Goal: Task Accomplishment & Management: Manage account settings

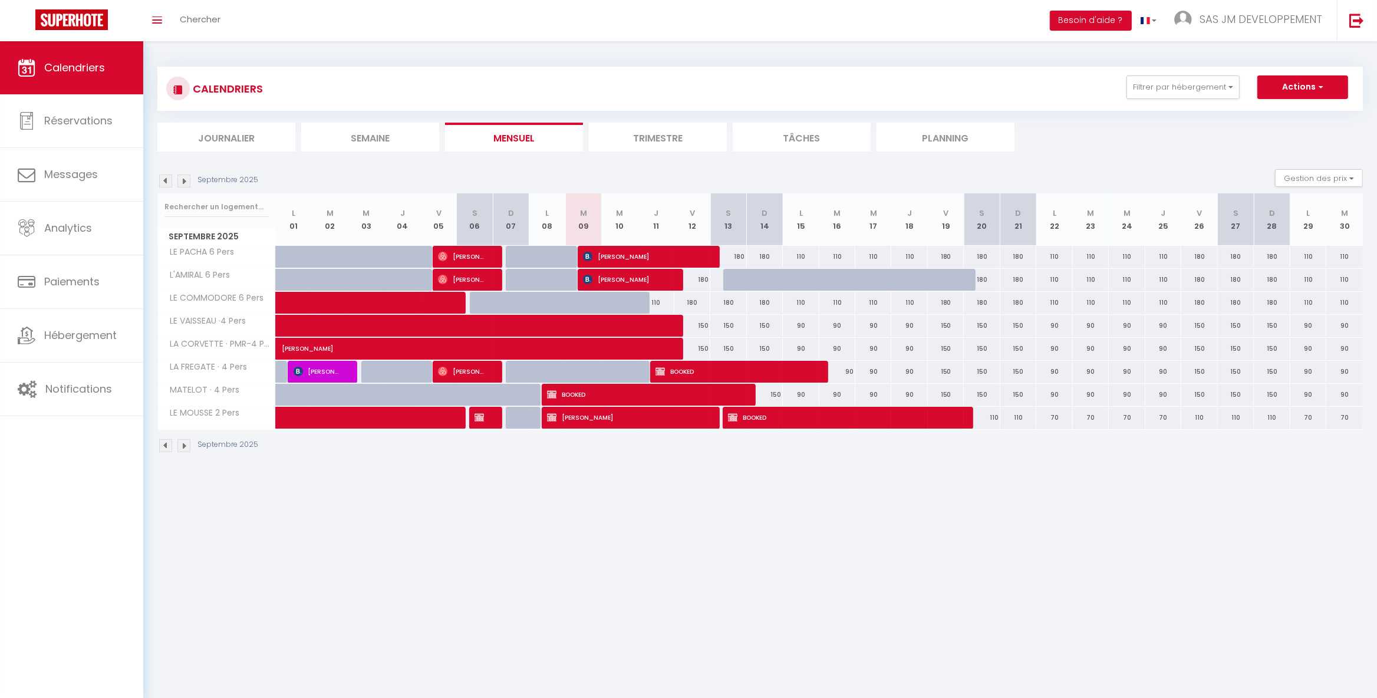
click at [185, 448] on img at bounding box center [183, 445] width 13 height 13
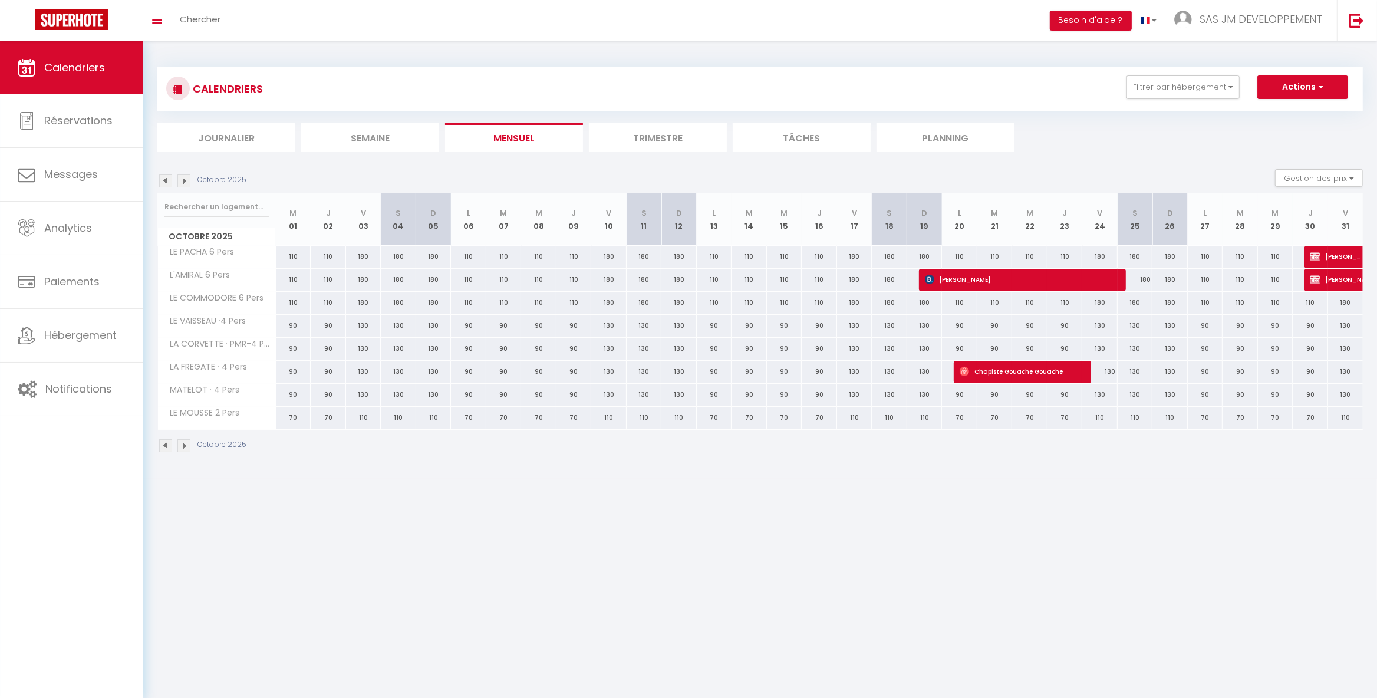
click at [185, 448] on img at bounding box center [183, 445] width 13 height 13
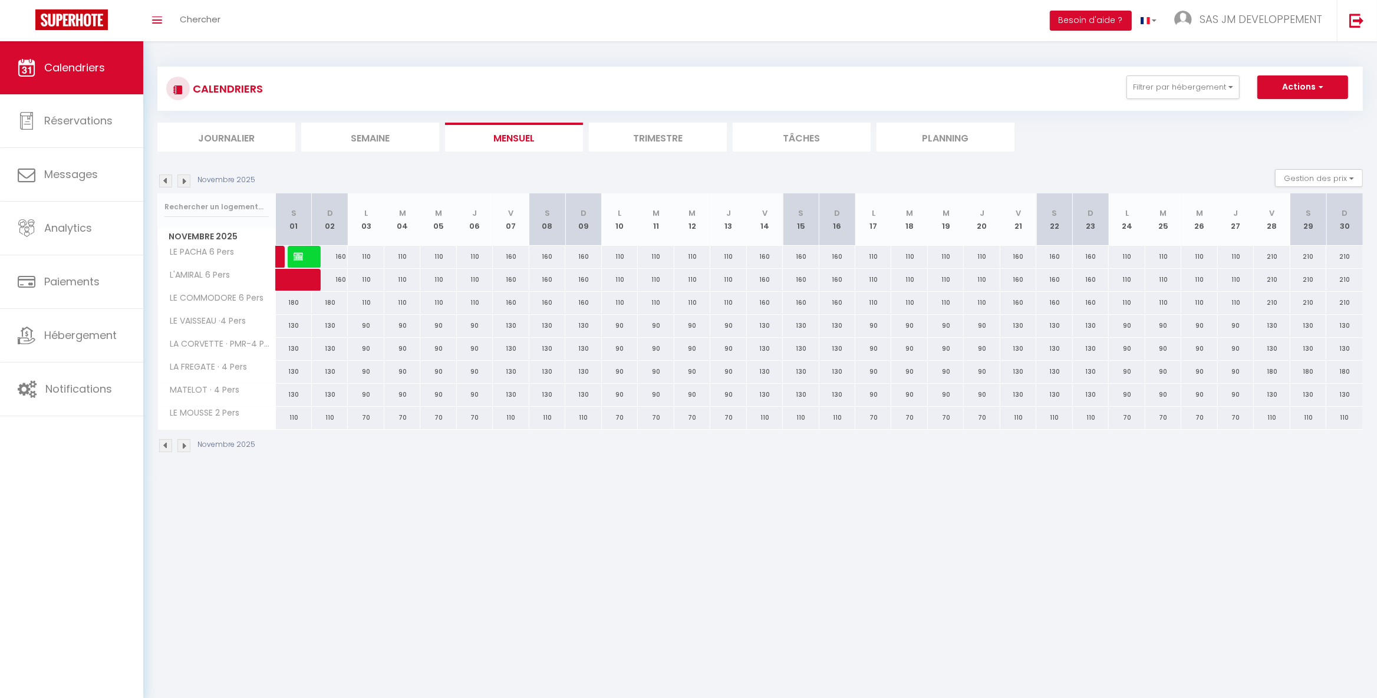
click at [185, 448] on img at bounding box center [183, 445] width 13 height 13
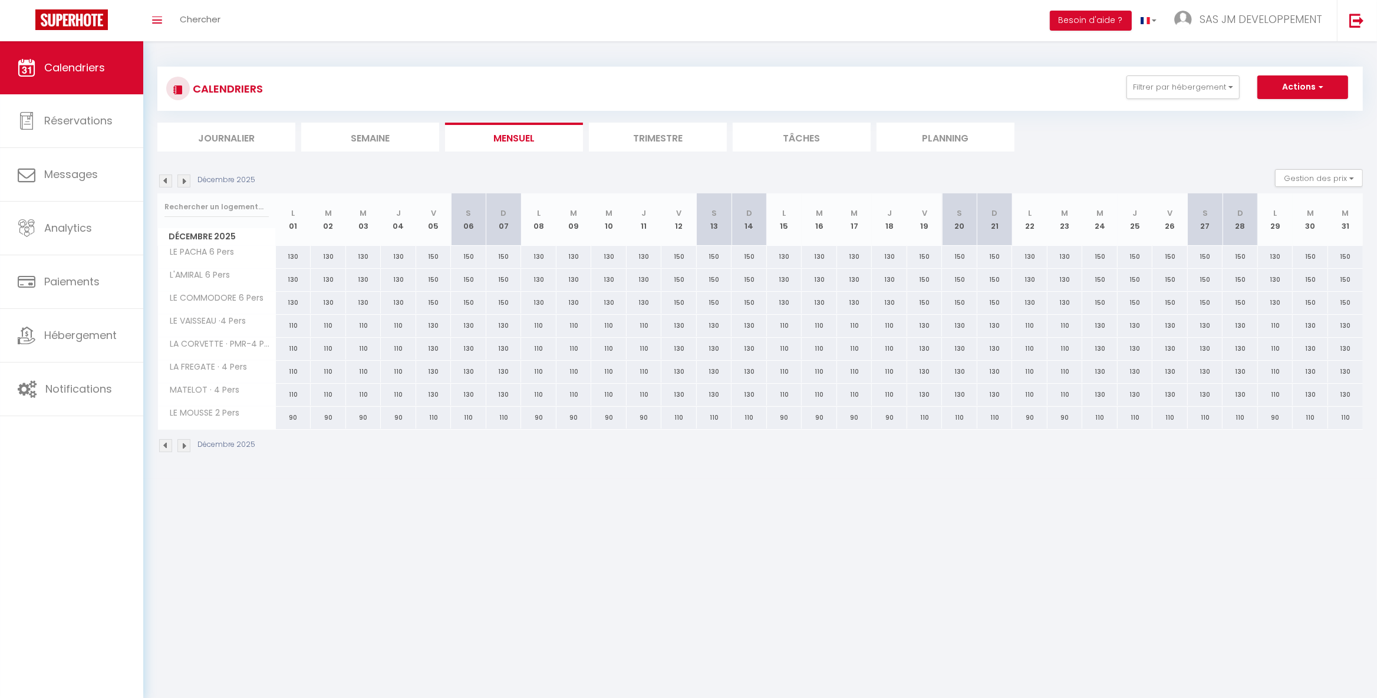
click at [185, 448] on img at bounding box center [183, 445] width 13 height 13
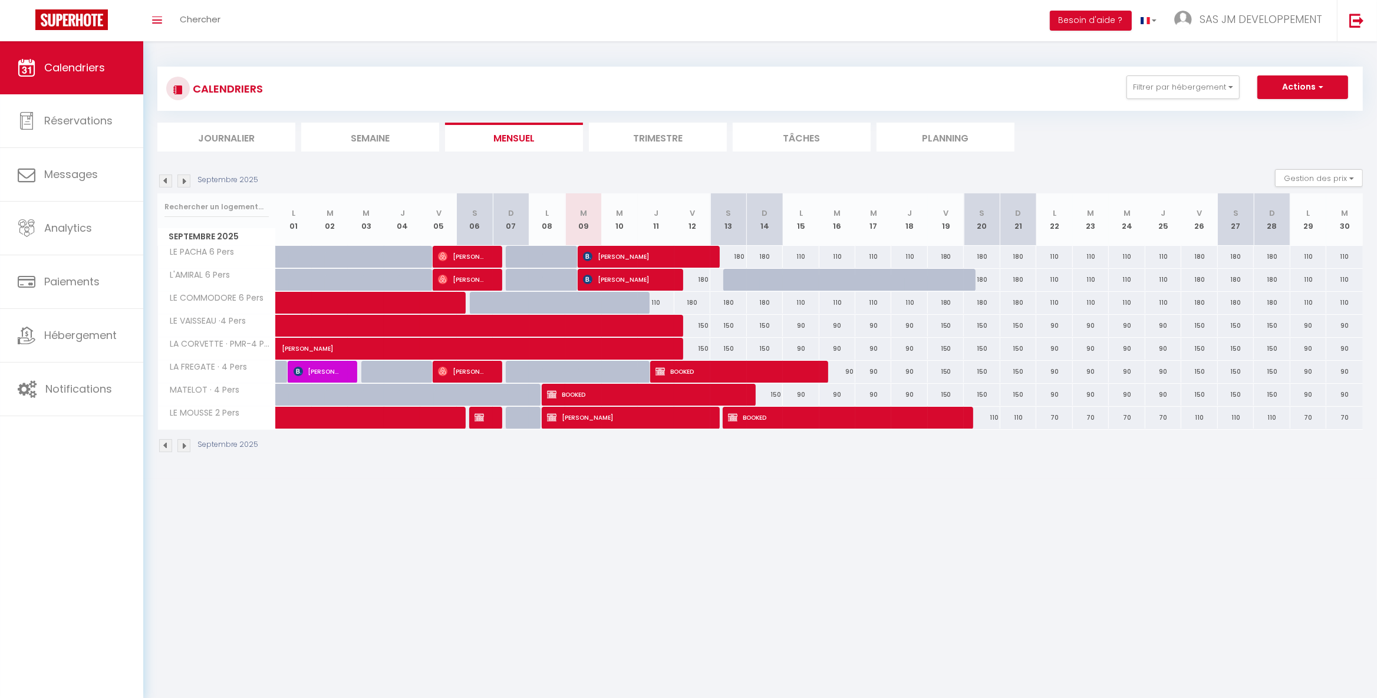
click at [471, 370] on span "[PERSON_NAME]" at bounding box center [462, 371] width 48 height 22
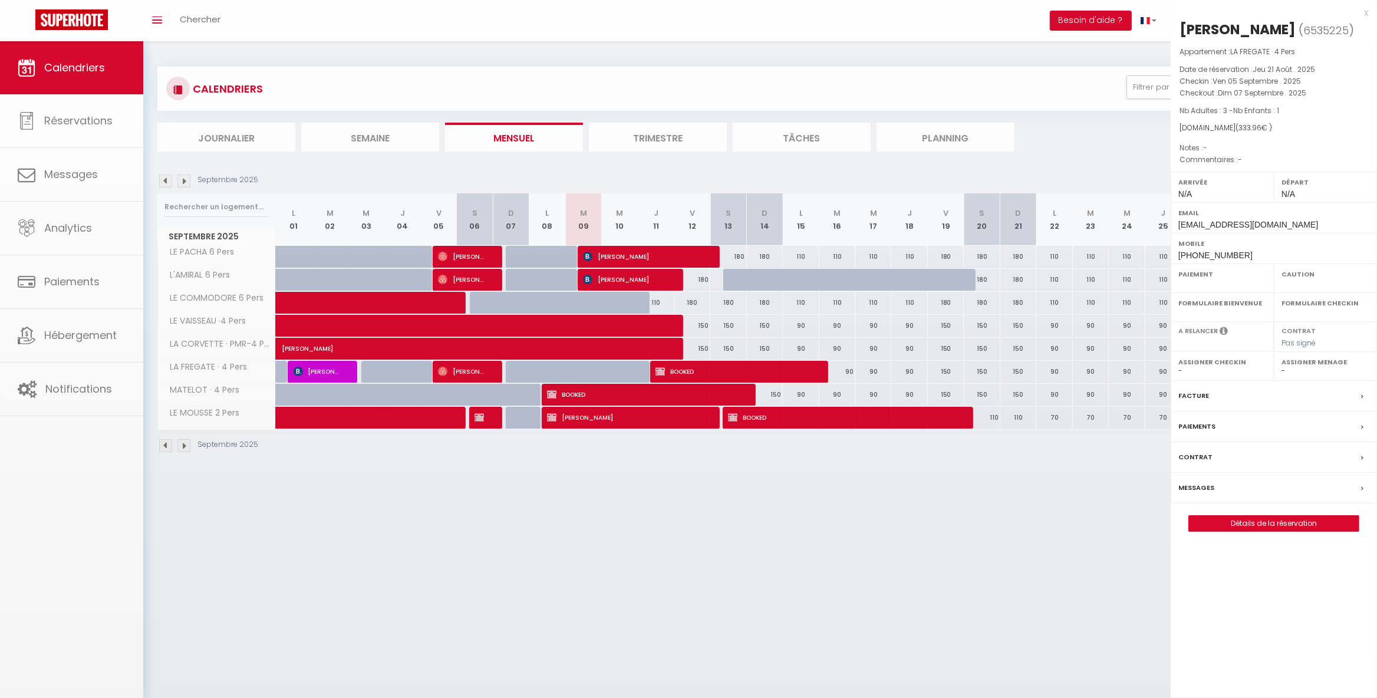
select select "OK"
select select "0"
select select "1"
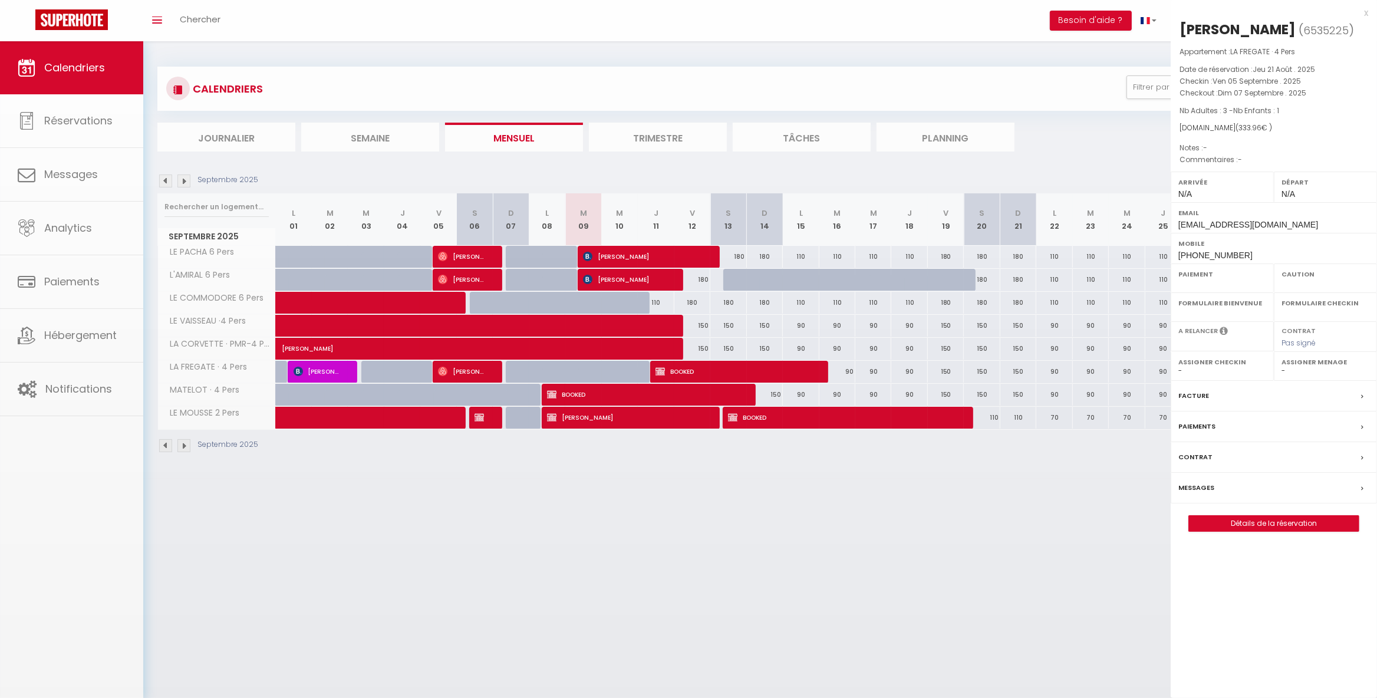
select select
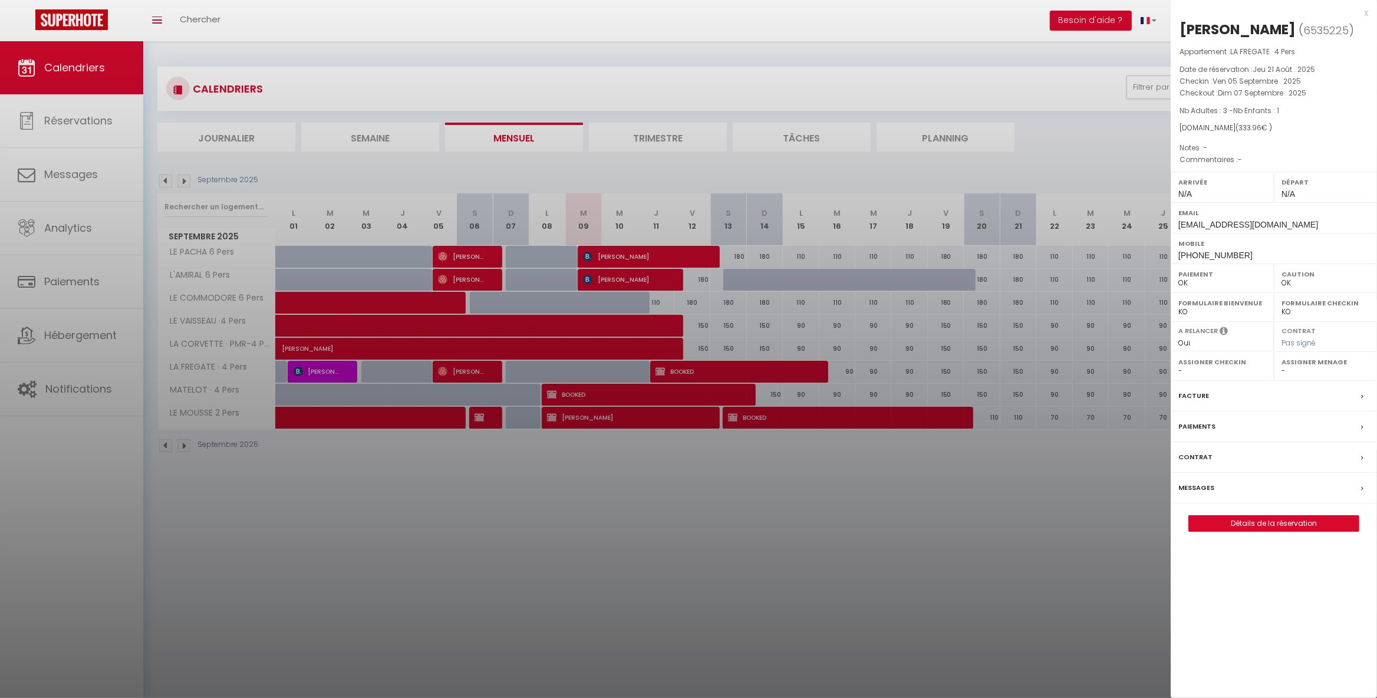
click at [1205, 397] on label "Facture" at bounding box center [1194, 396] width 31 height 12
select select
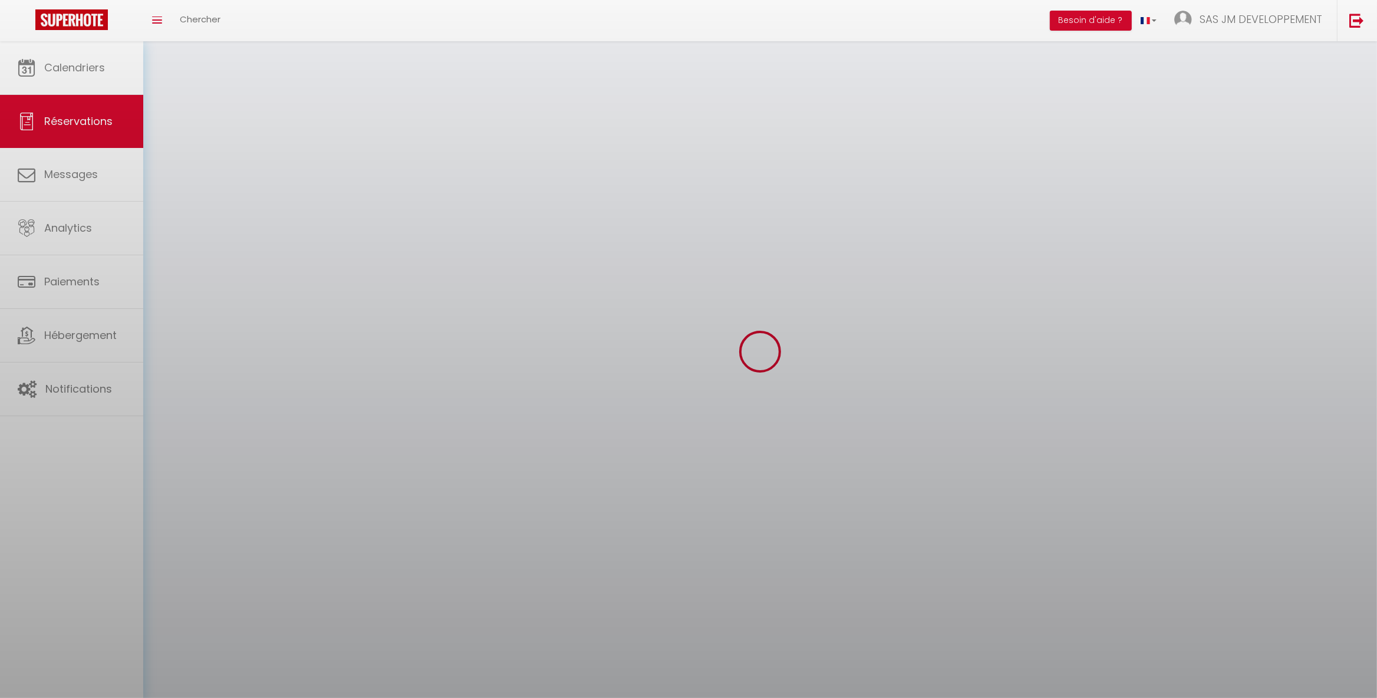
select select
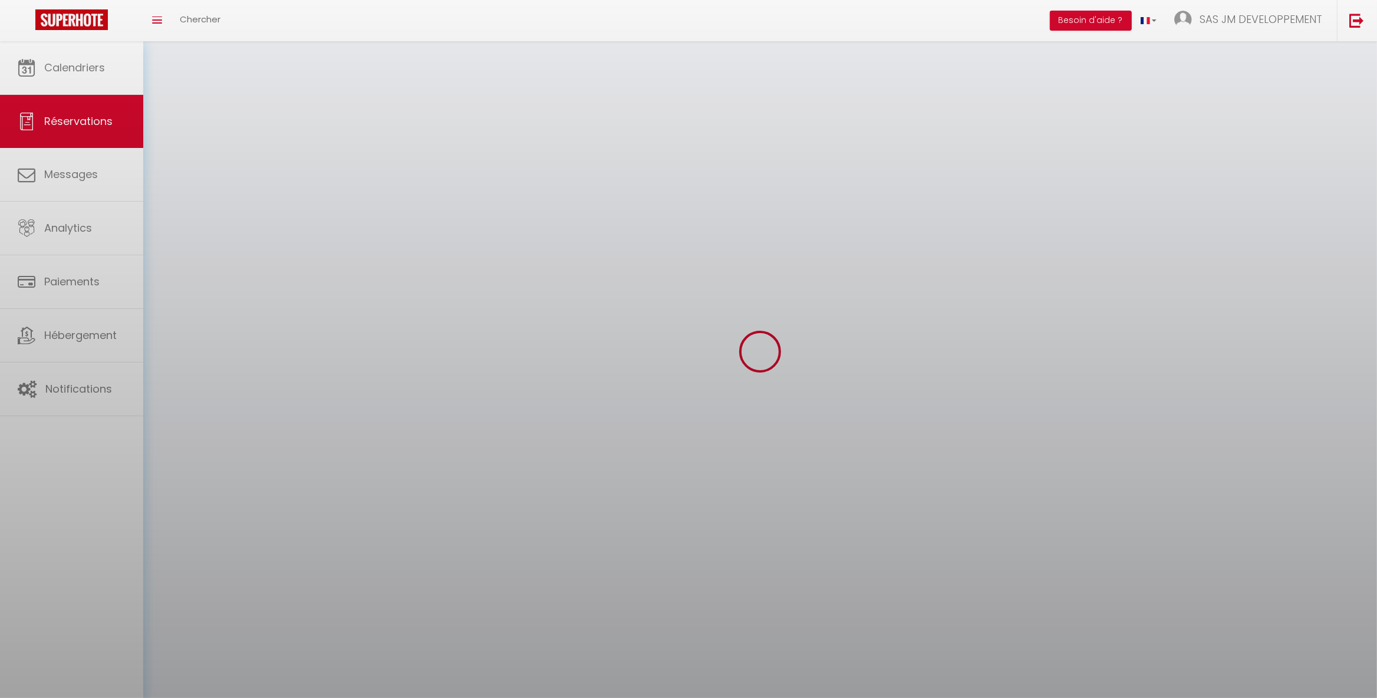
select select
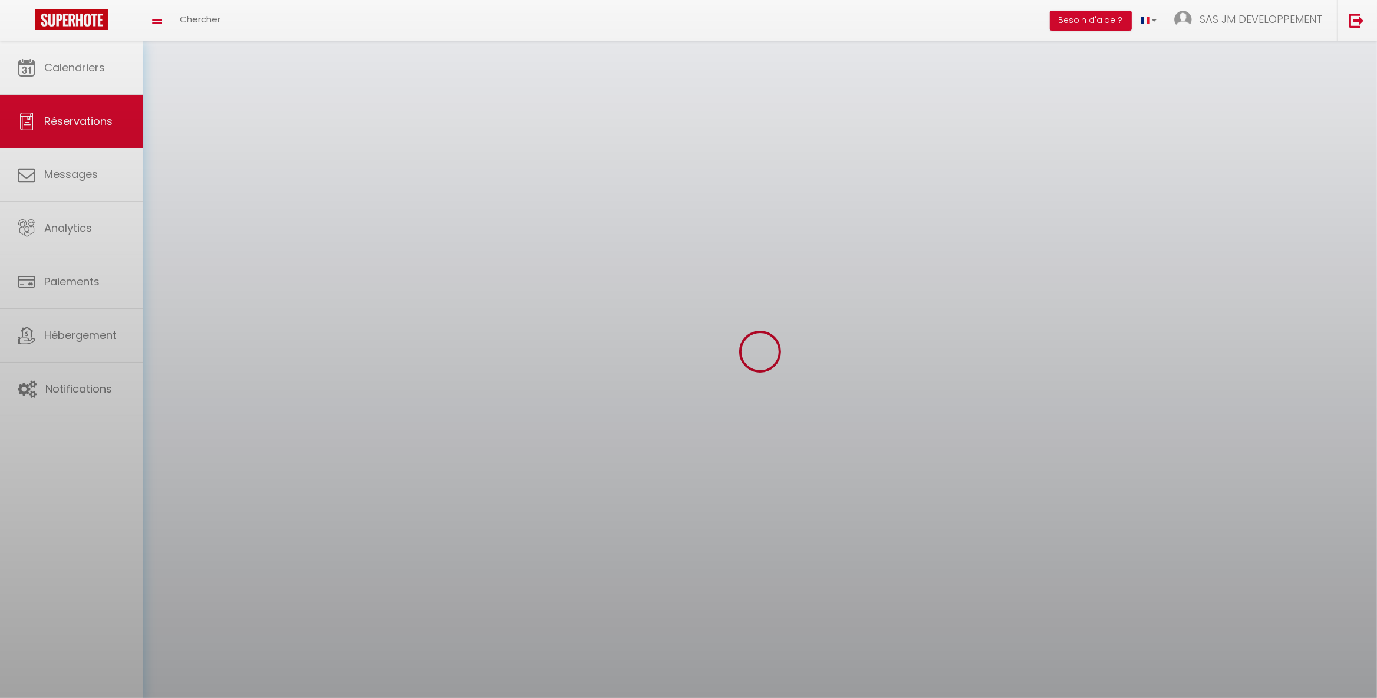
select select
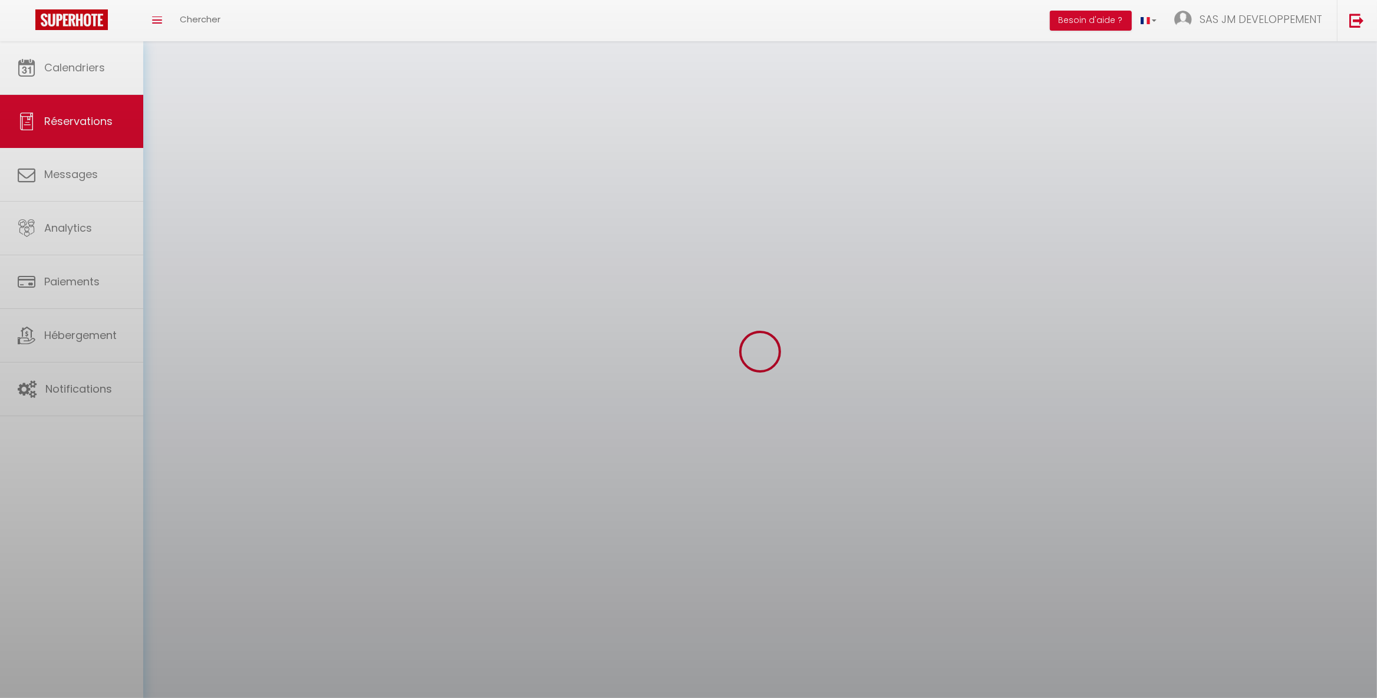
select select
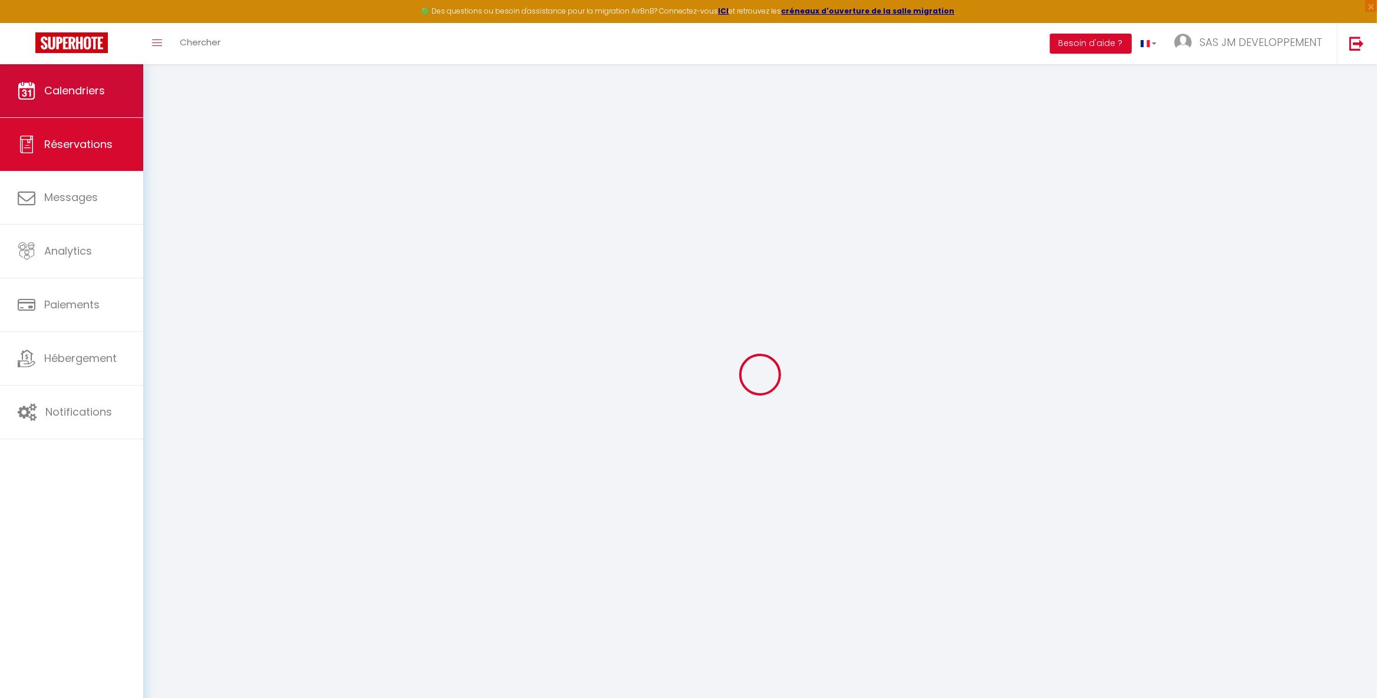
type input "Laetitia"
type input "Renaudin"
type input "vmbtutzbwvwrqggwzrbgknhdodjx@reply.superhote.com"
type input "+33626624967"
select select
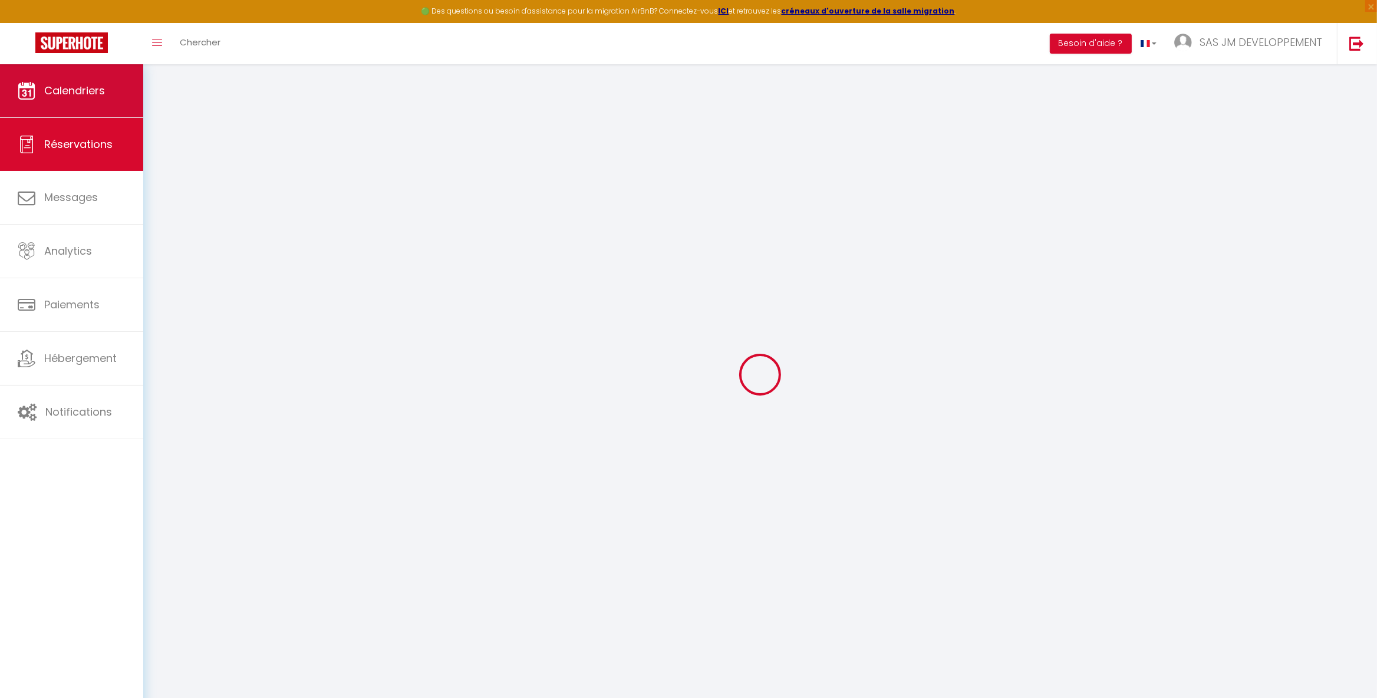
type input "43.47"
select select "11395"
select select "1"
select select
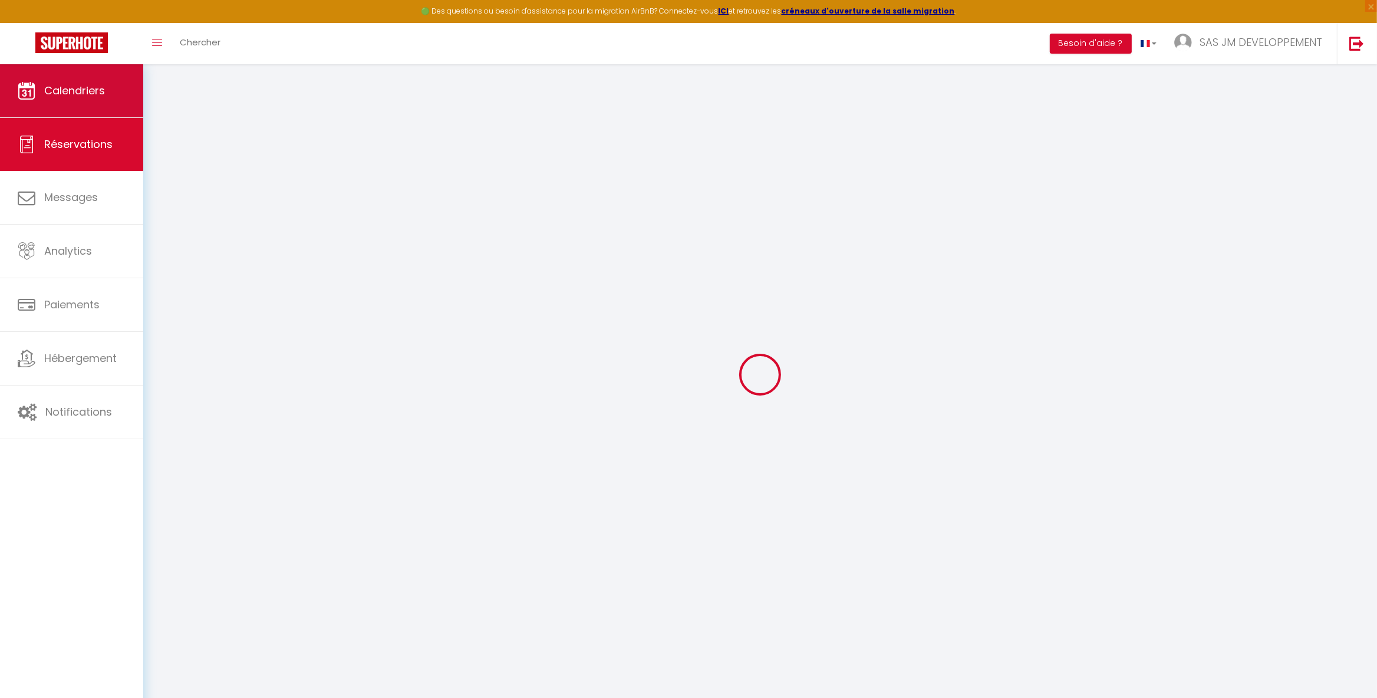
type input "3"
type input "1"
select select "12"
select select
select select "1"
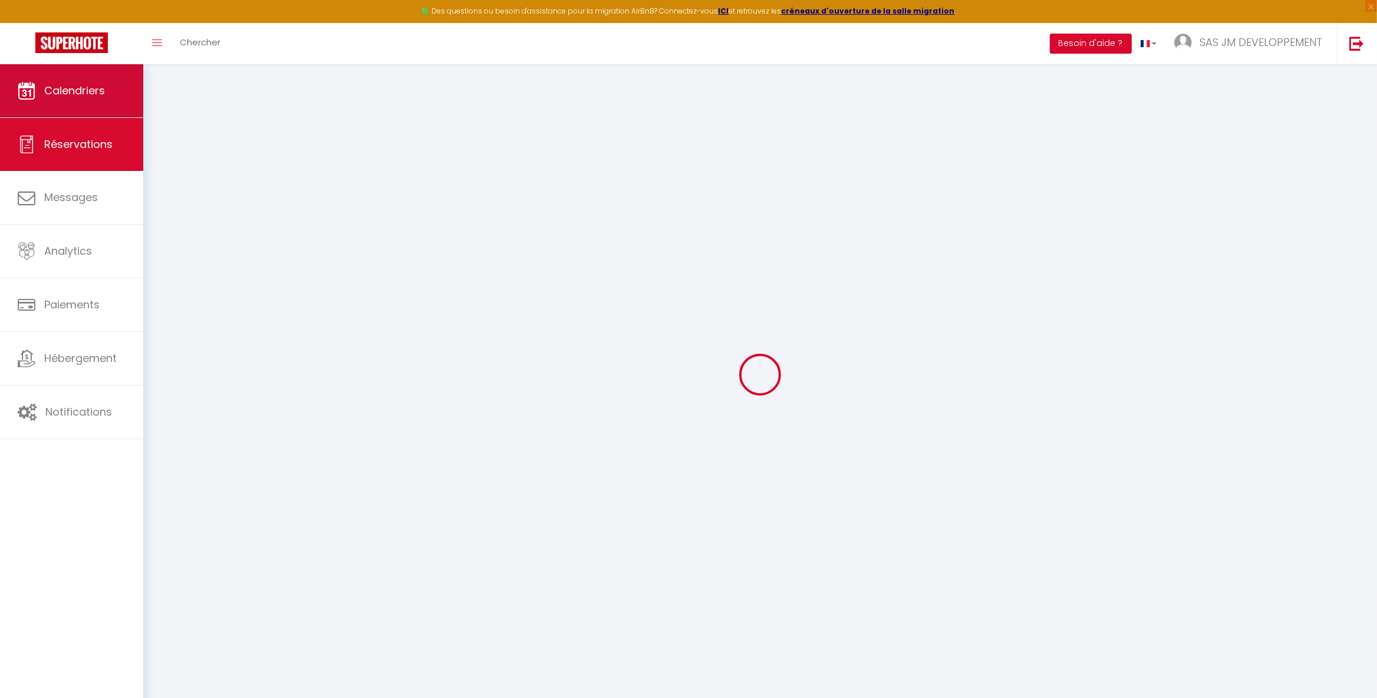
type input "0"
select select
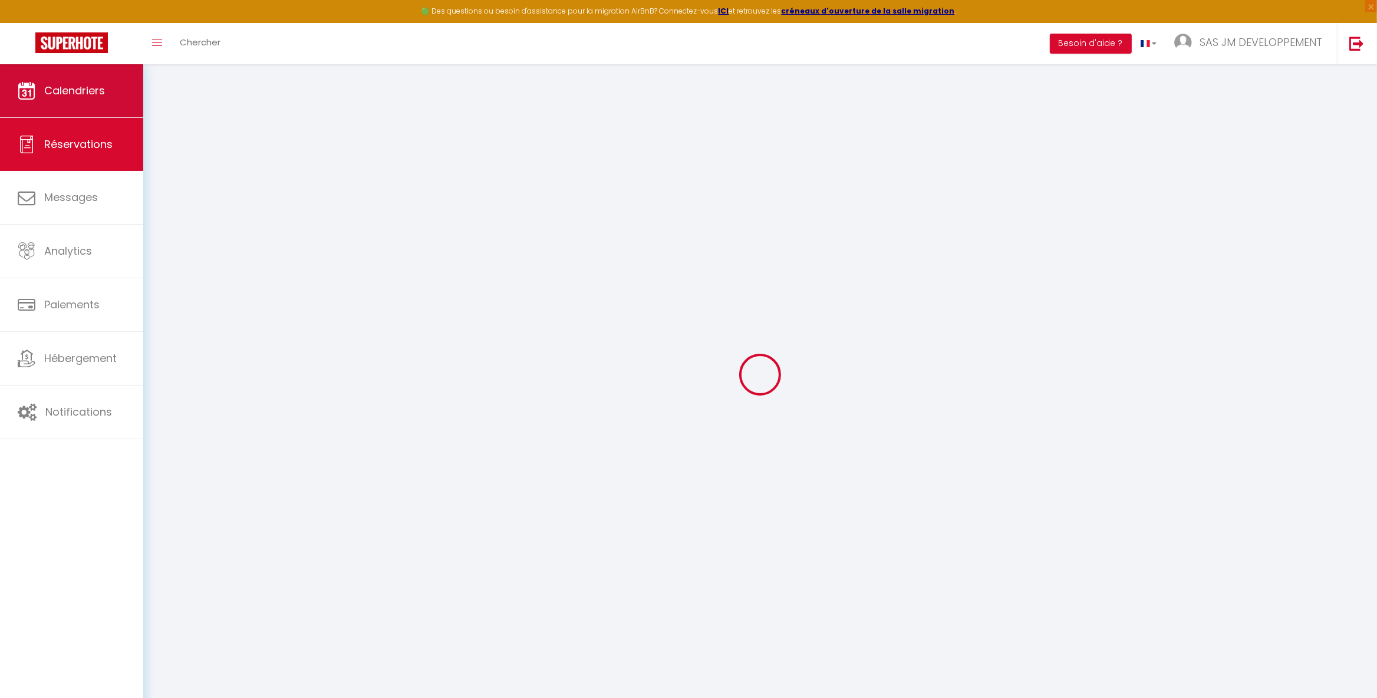
select select
select select "15"
select select
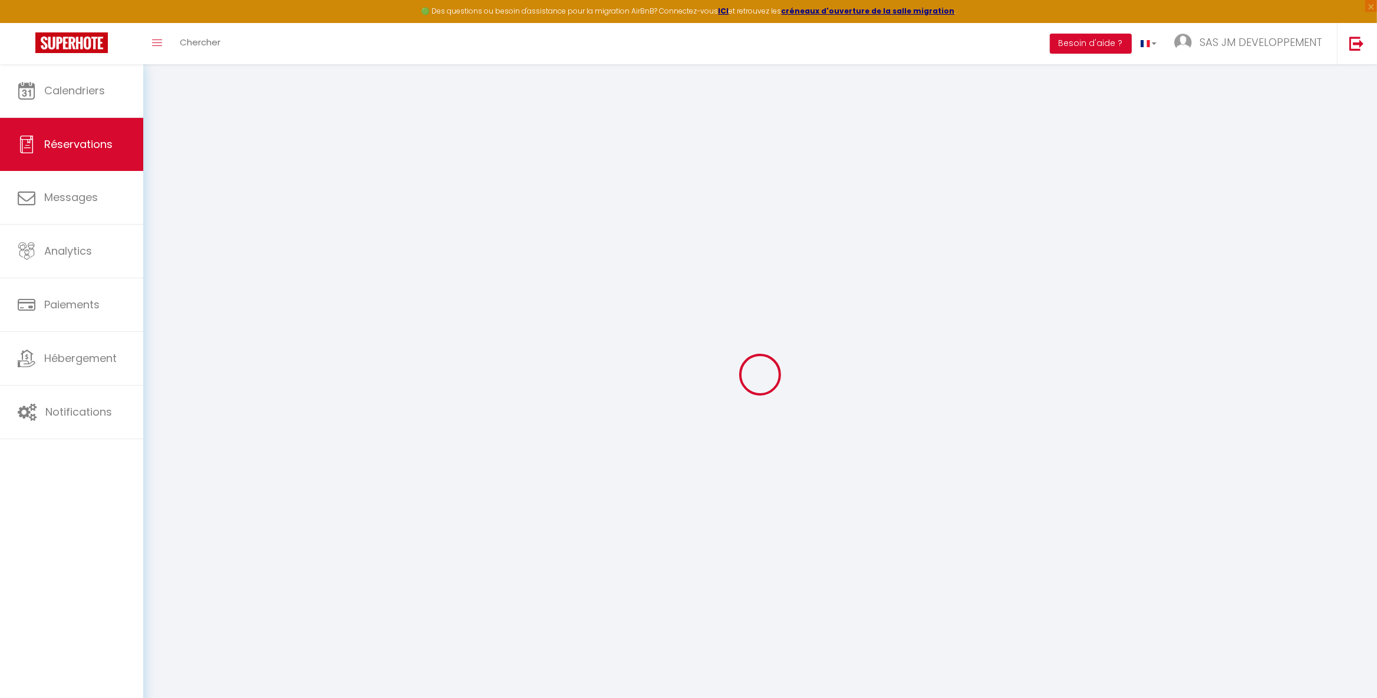
checkbox input "false"
select select
checkbox input "false"
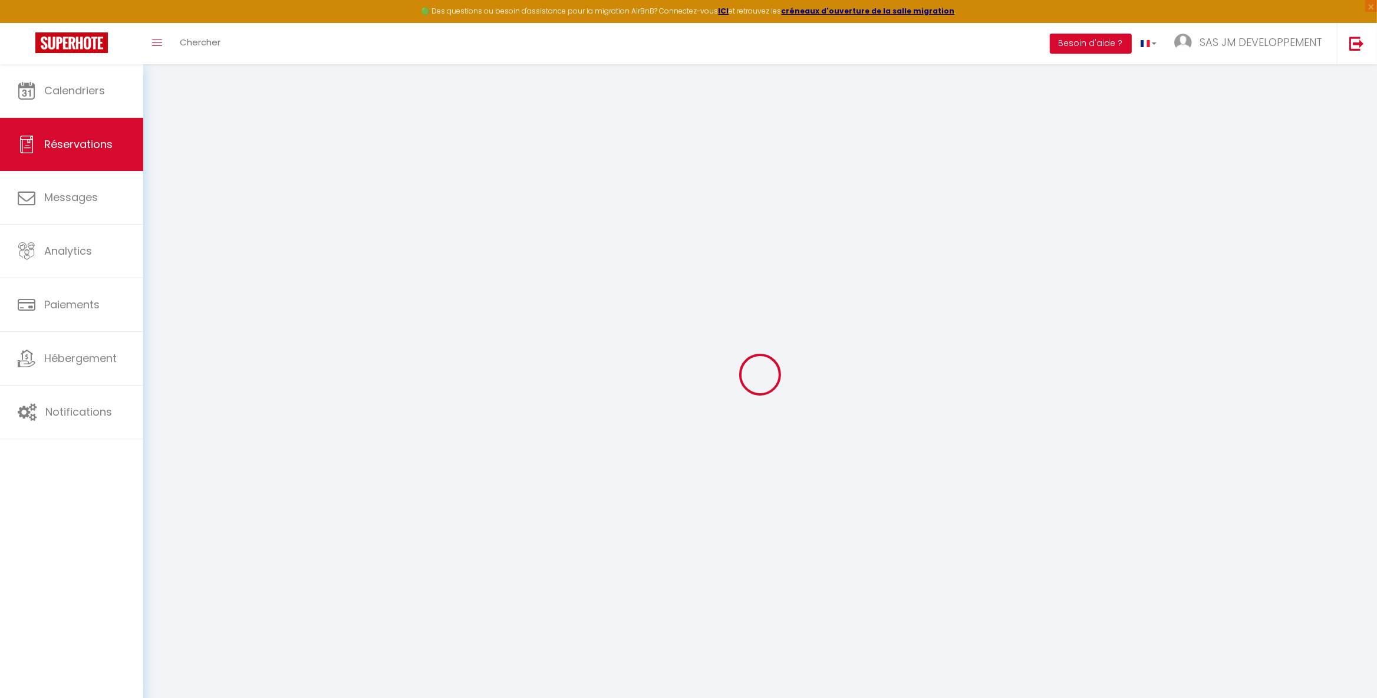
select select
checkbox input "false"
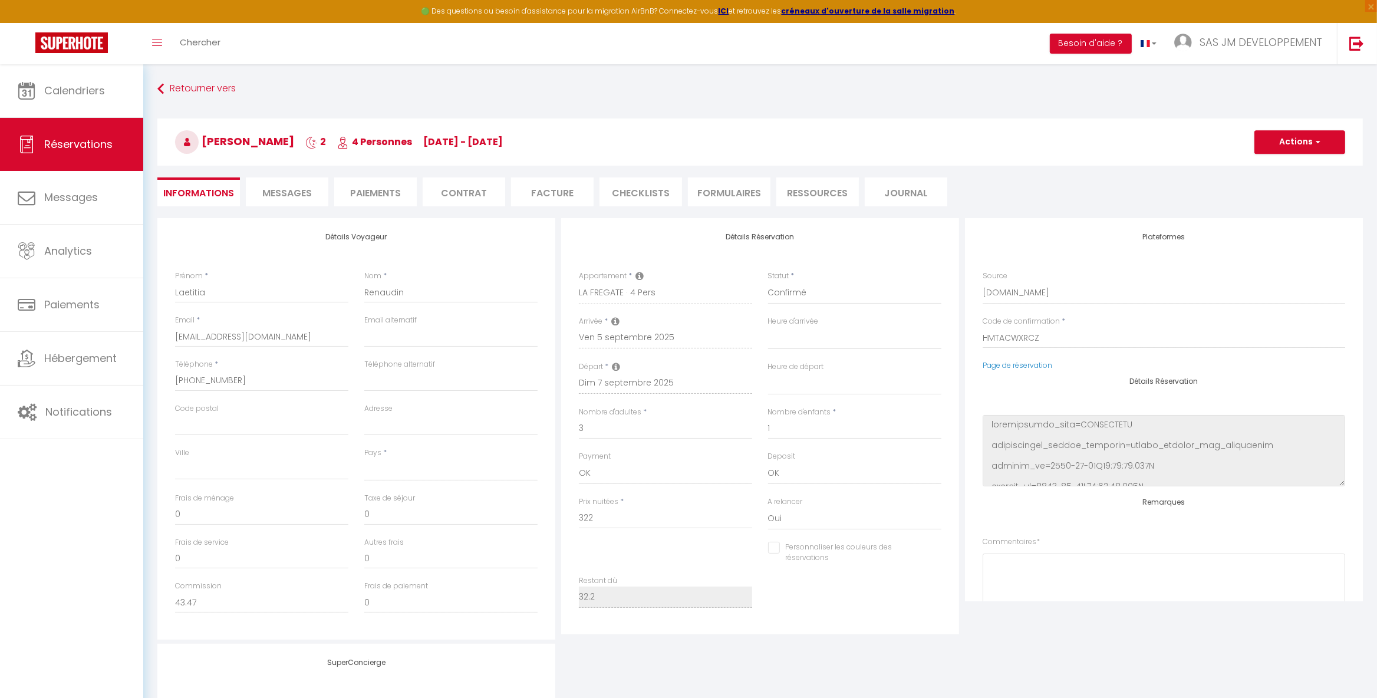
select select
type input "11.96"
select select
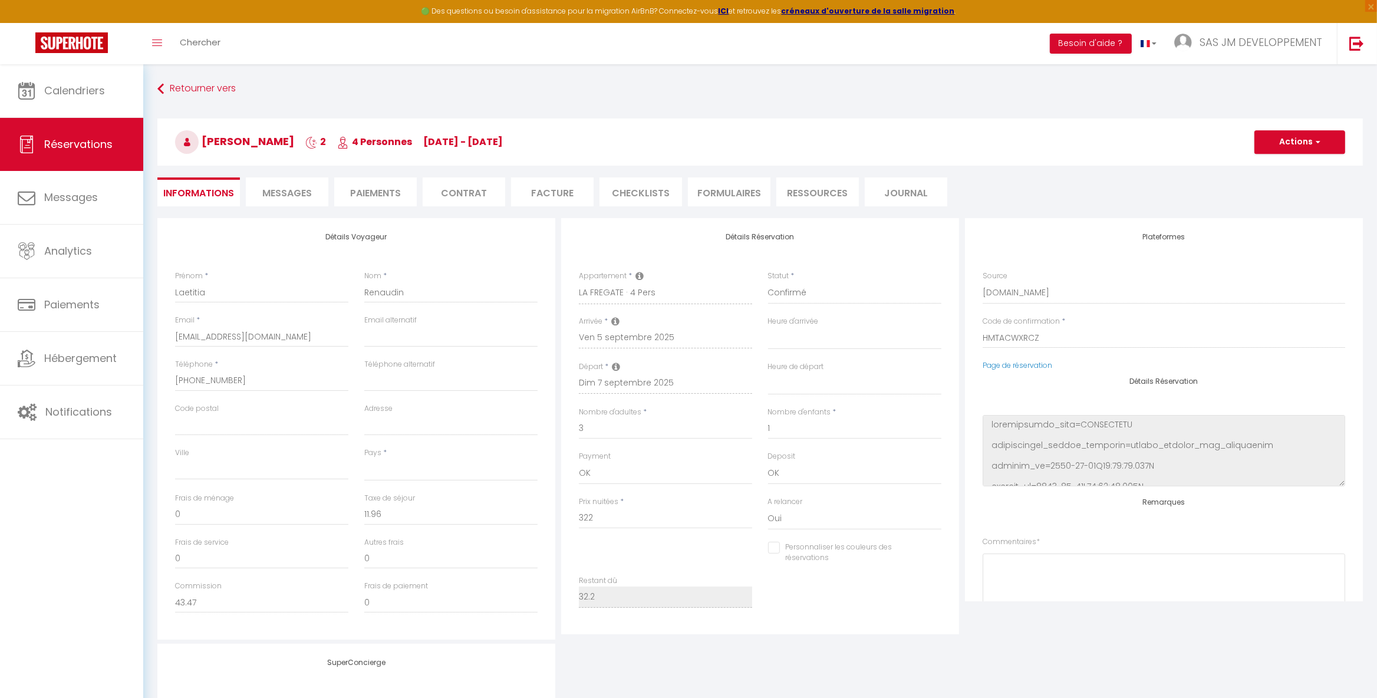
select select
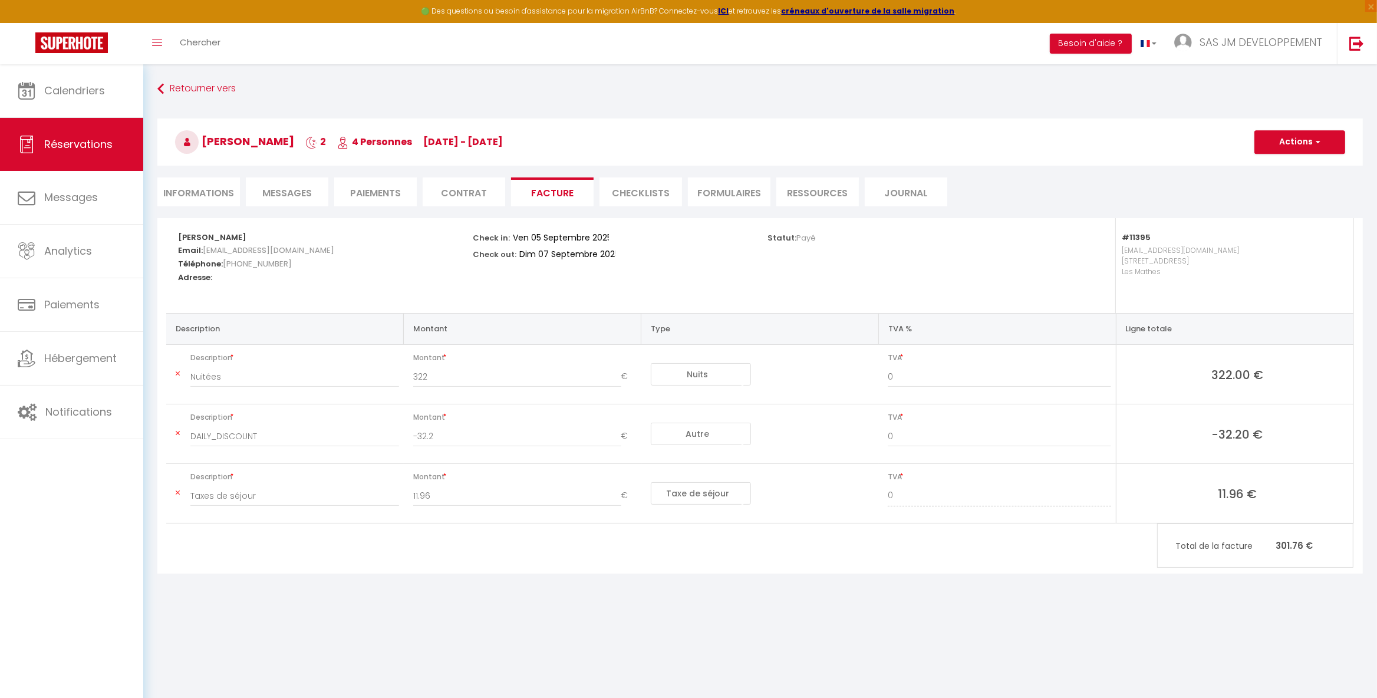
click at [200, 195] on li "Informations" at bounding box center [198, 191] width 83 height 29
select select
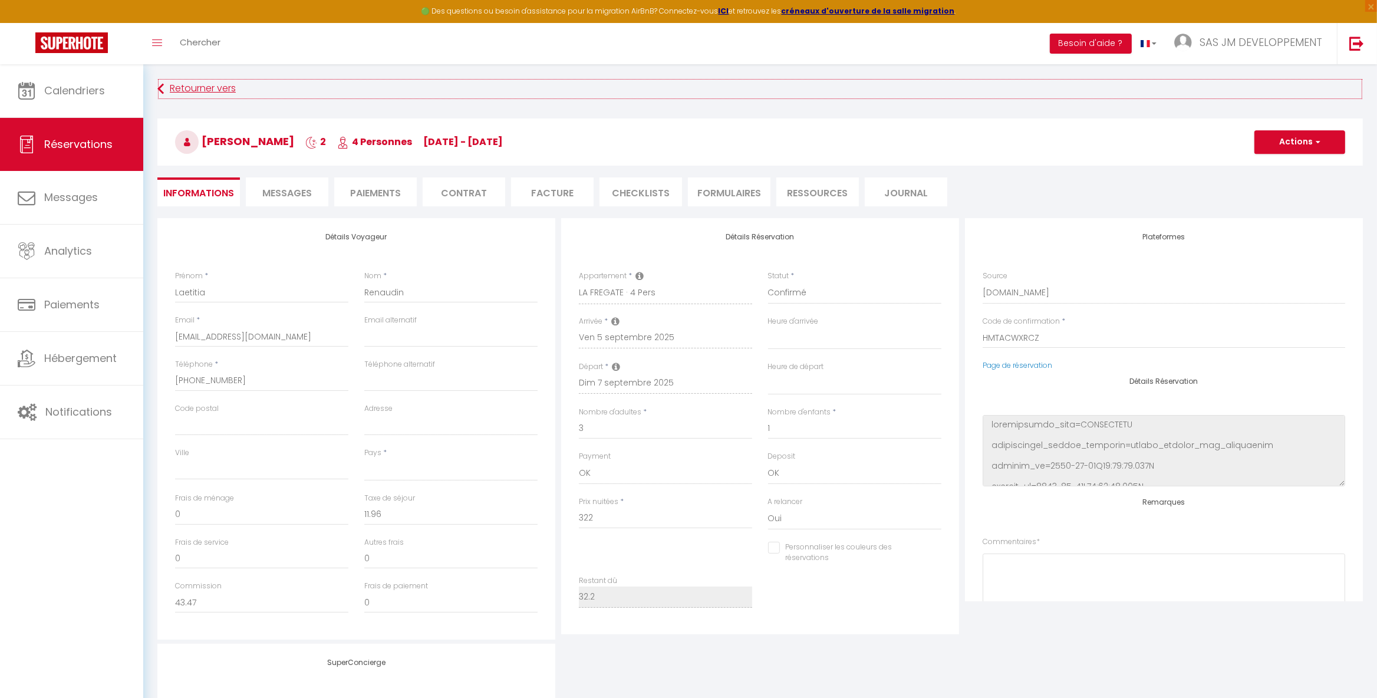
click at [171, 87] on link "Retourner vers" at bounding box center [760, 88] width 1206 height 21
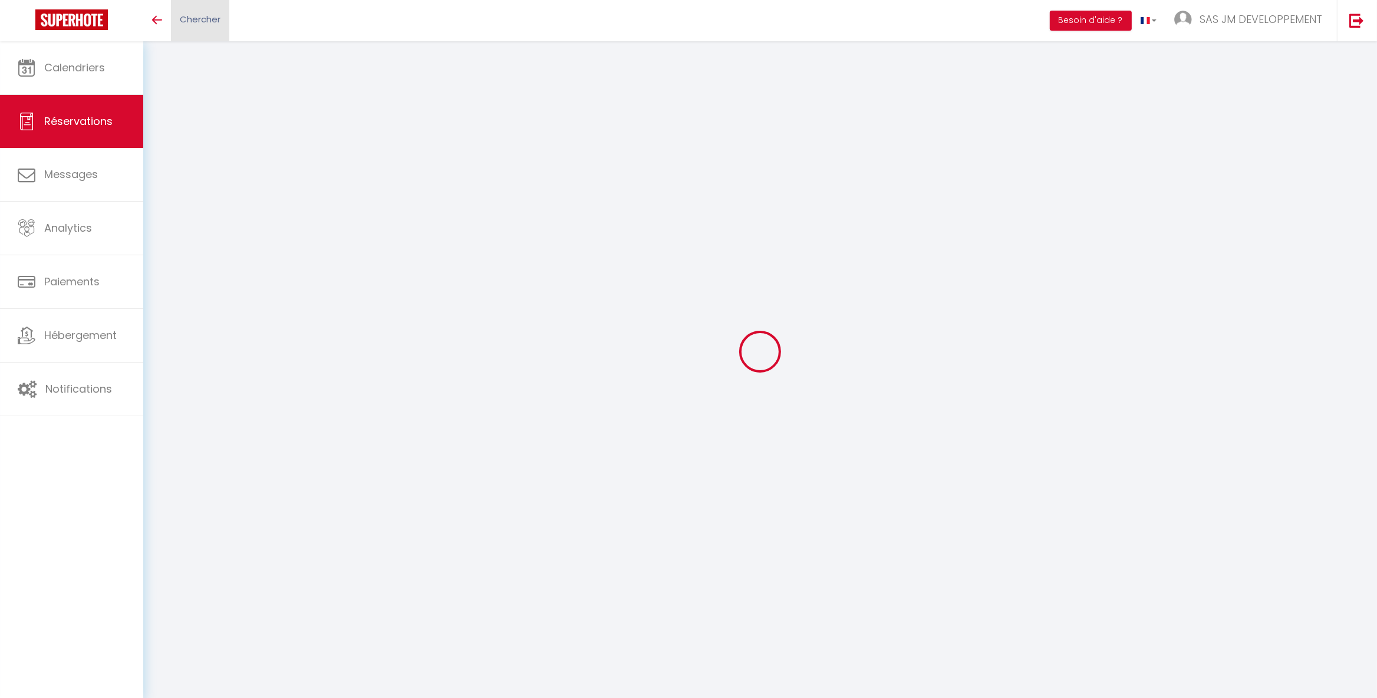
select select
checkbox input "false"
select select
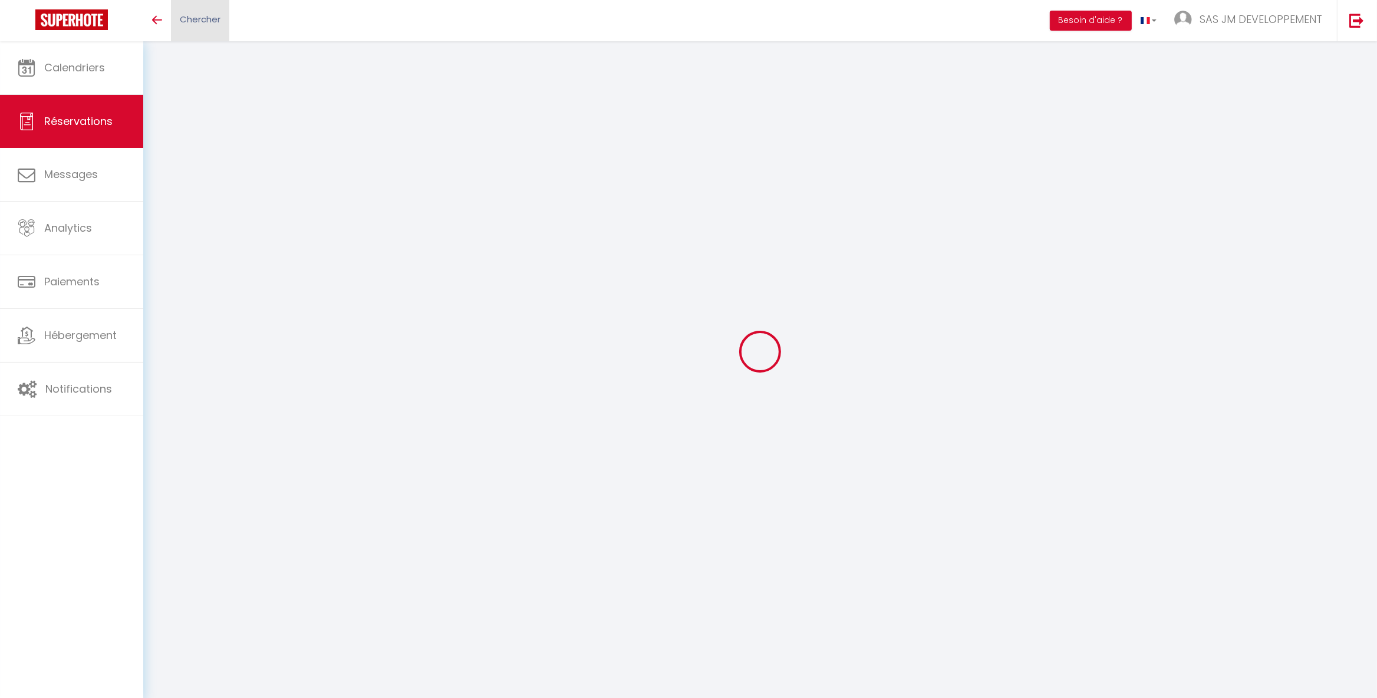
select select
checkbox input "false"
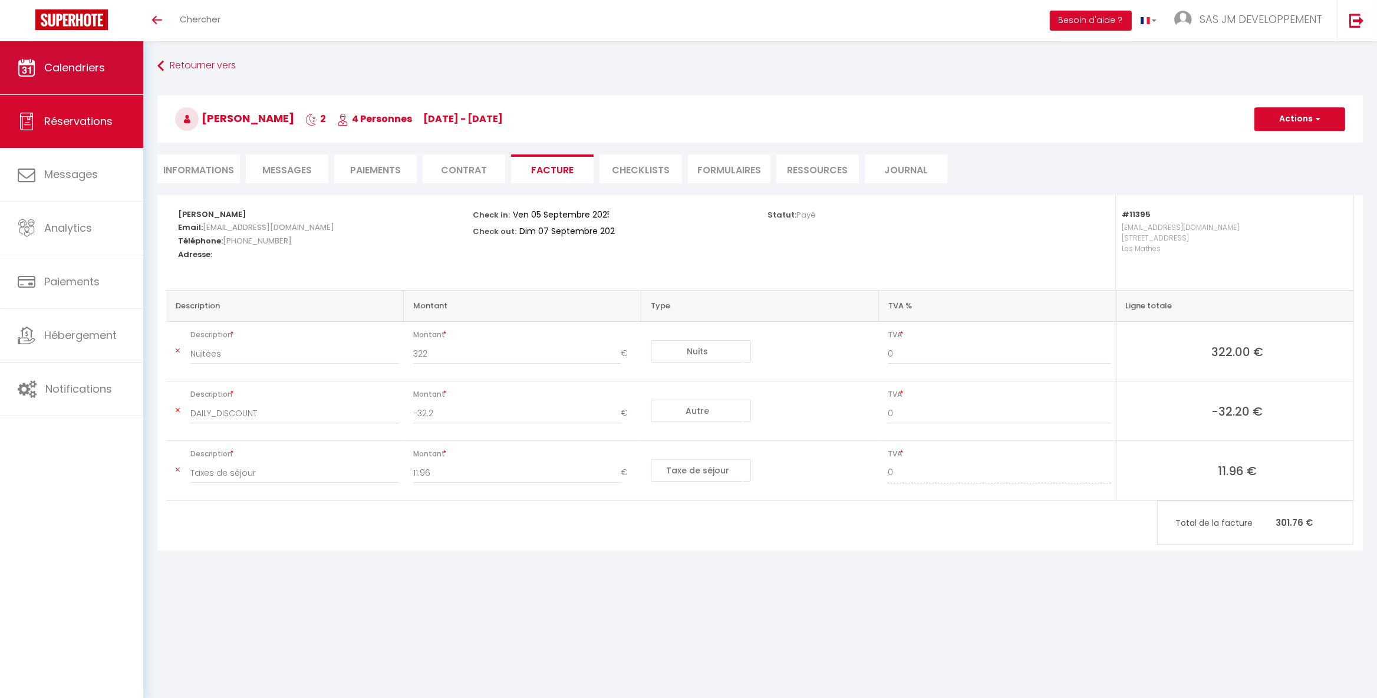
click at [55, 67] on span "Calendriers" at bounding box center [74, 67] width 61 height 15
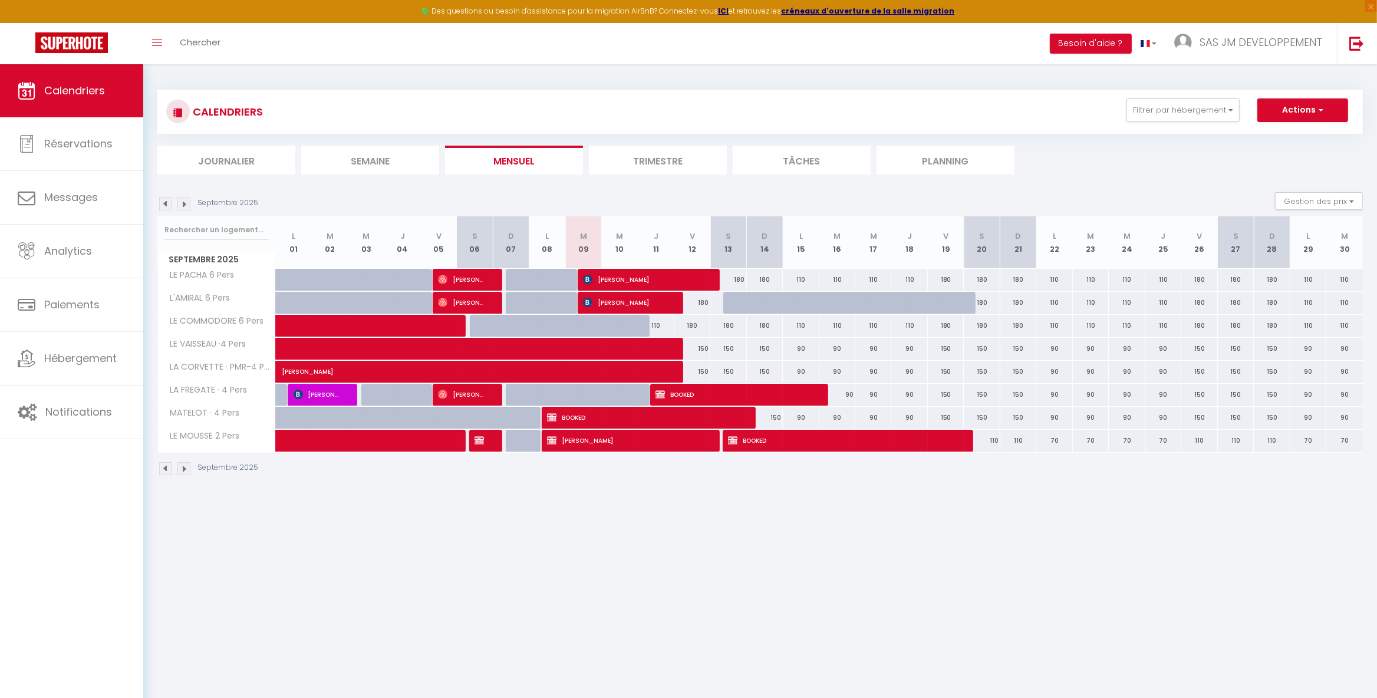
click at [471, 277] on span "[PERSON_NAME]" at bounding box center [462, 279] width 48 height 22
select select "OK"
select select "0"
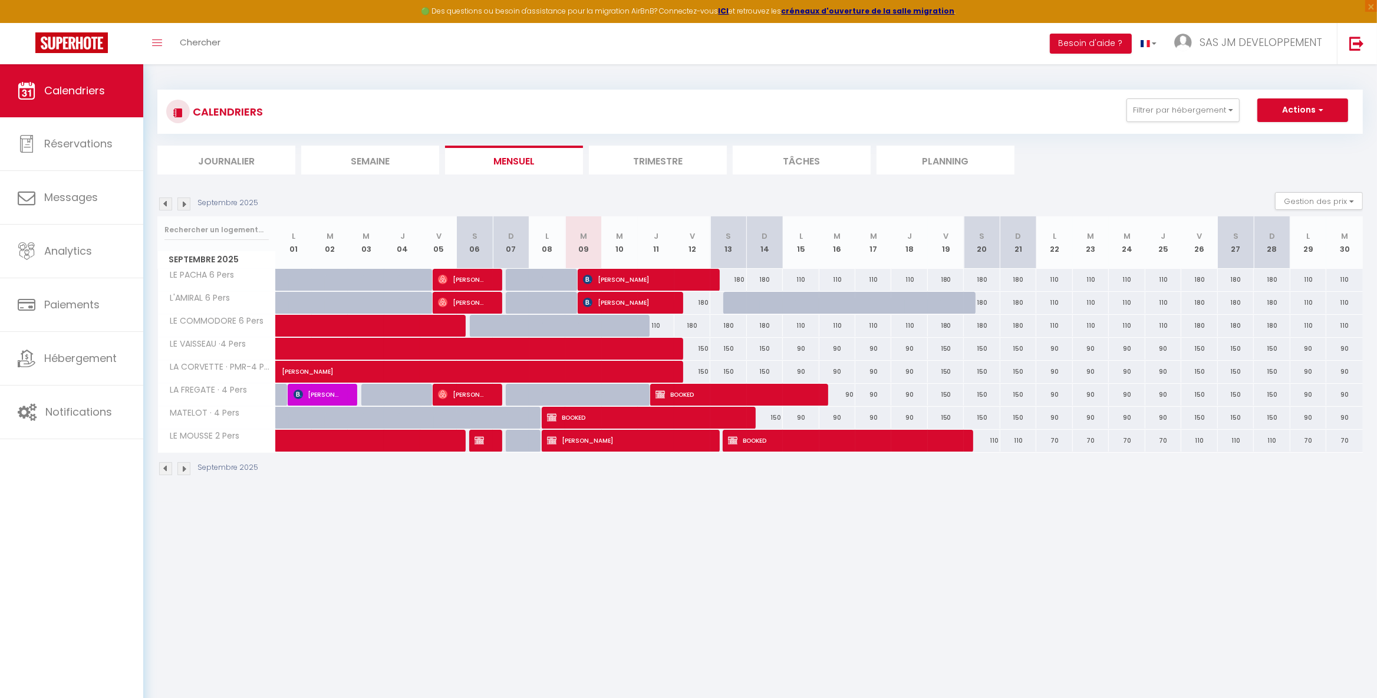
select select "1"
select select
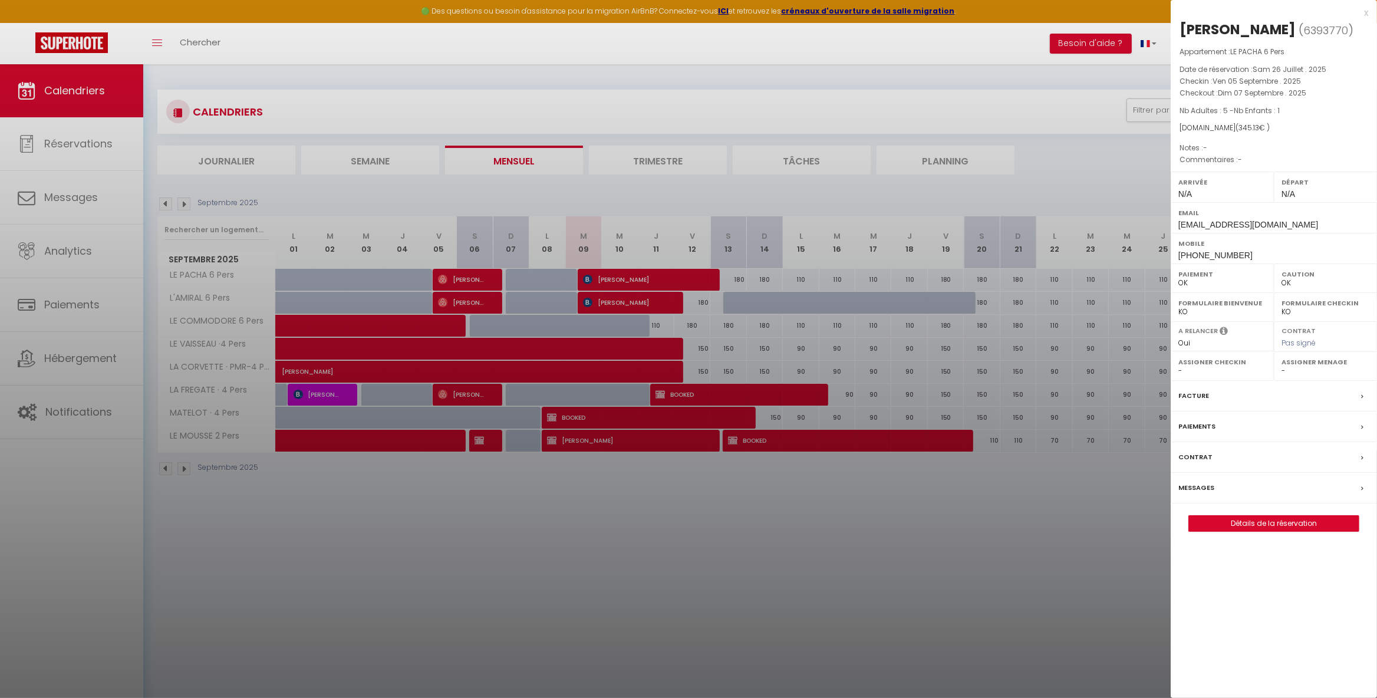
click at [1208, 395] on div "Facture" at bounding box center [1274, 396] width 206 height 31
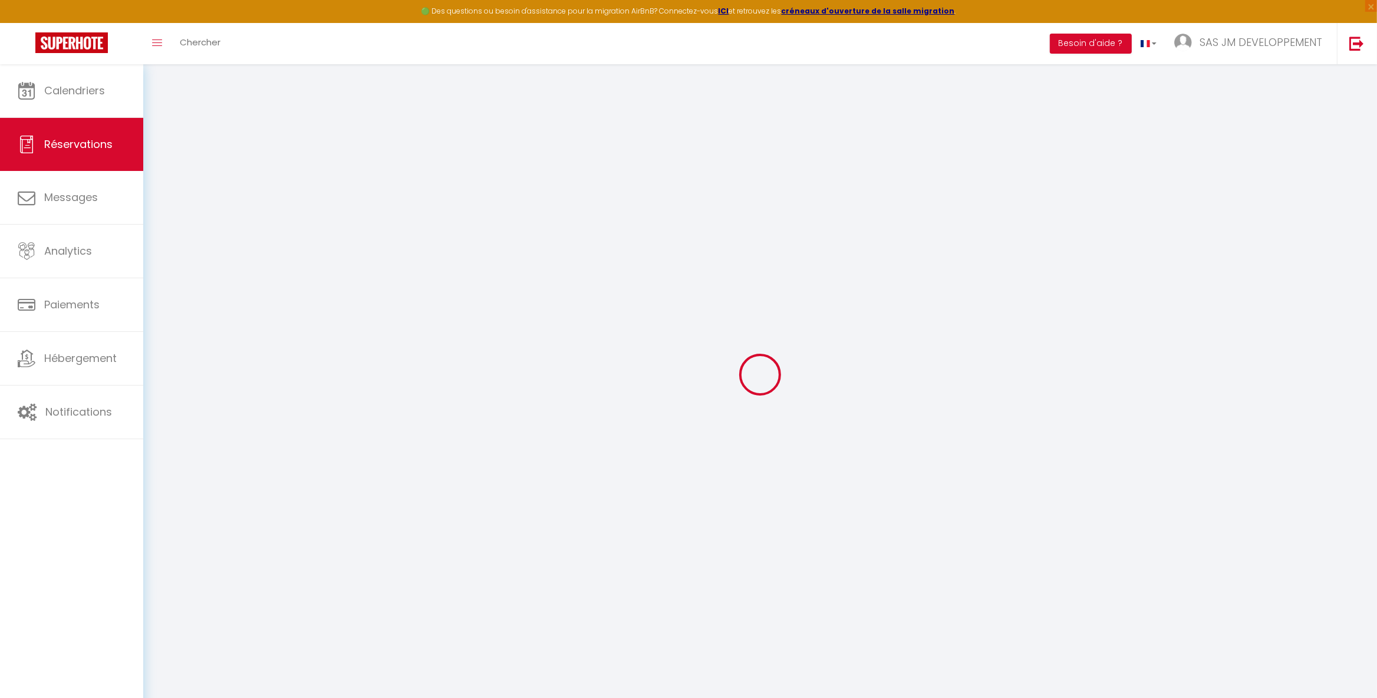
select select
select select "15"
select select
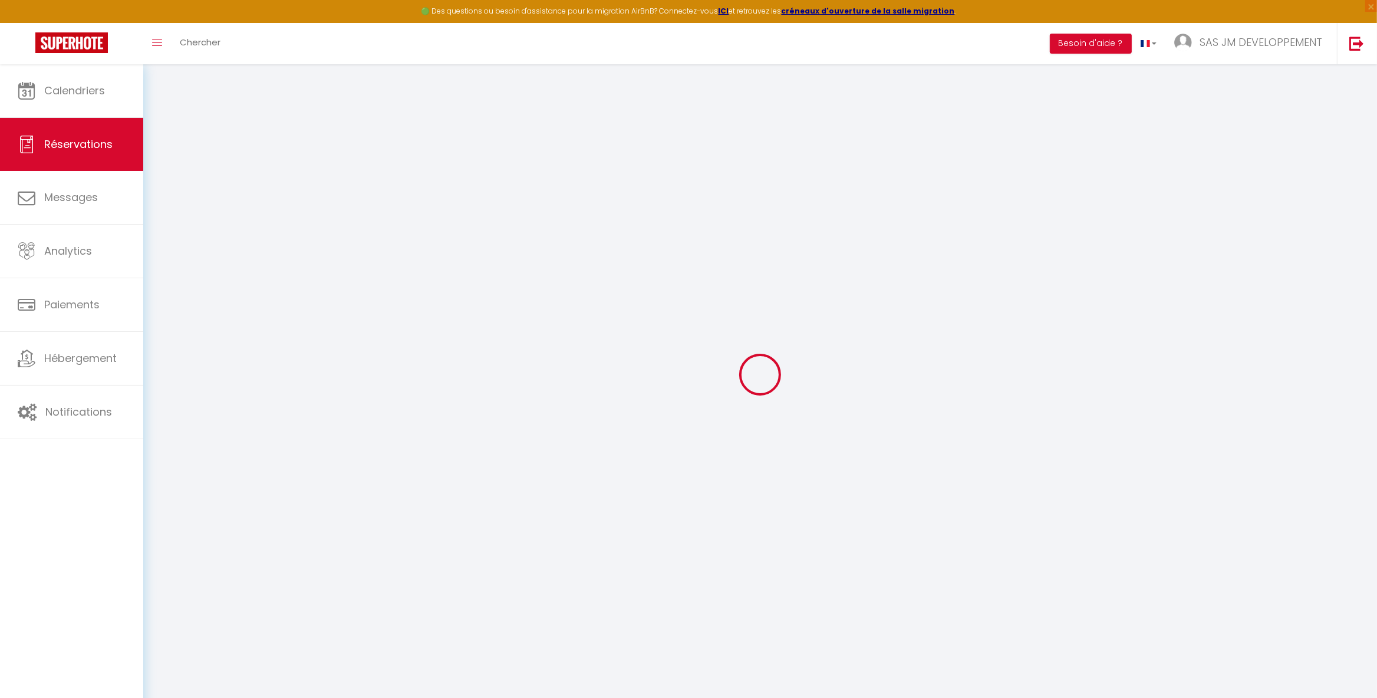
select select
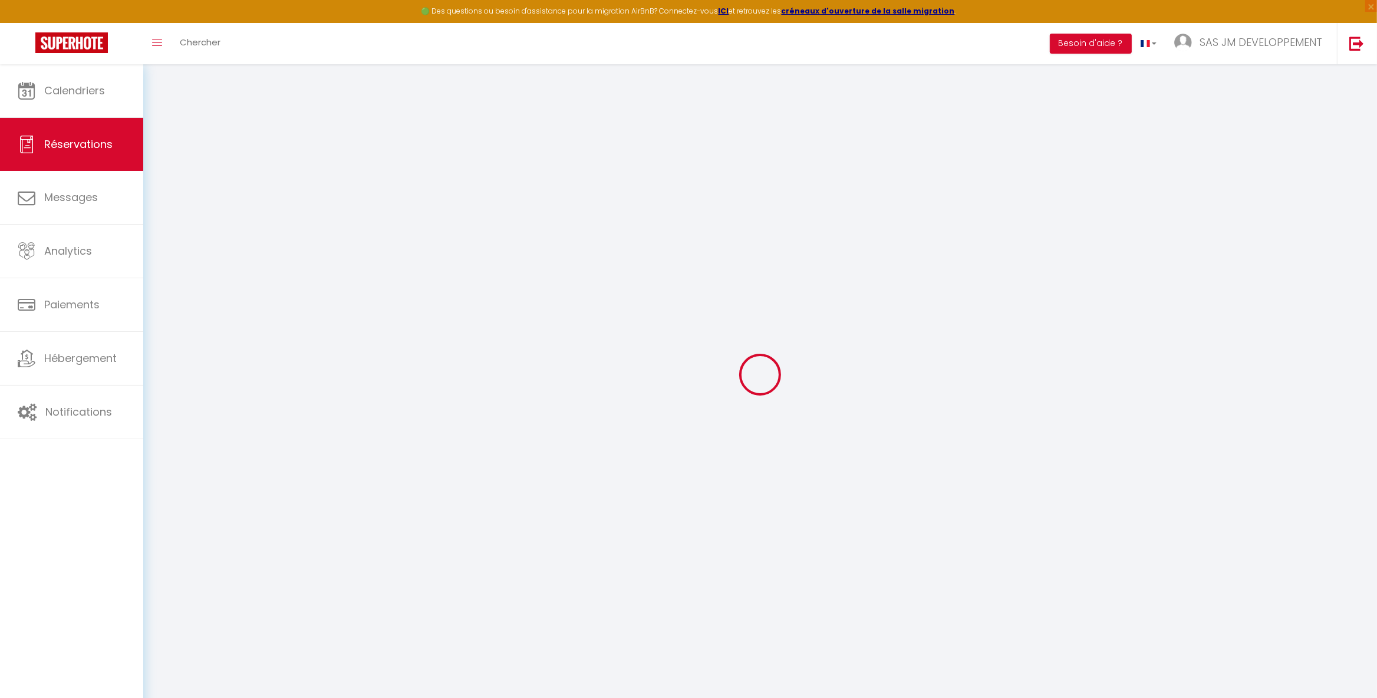
checkbox input "false"
select select
checkbox input "false"
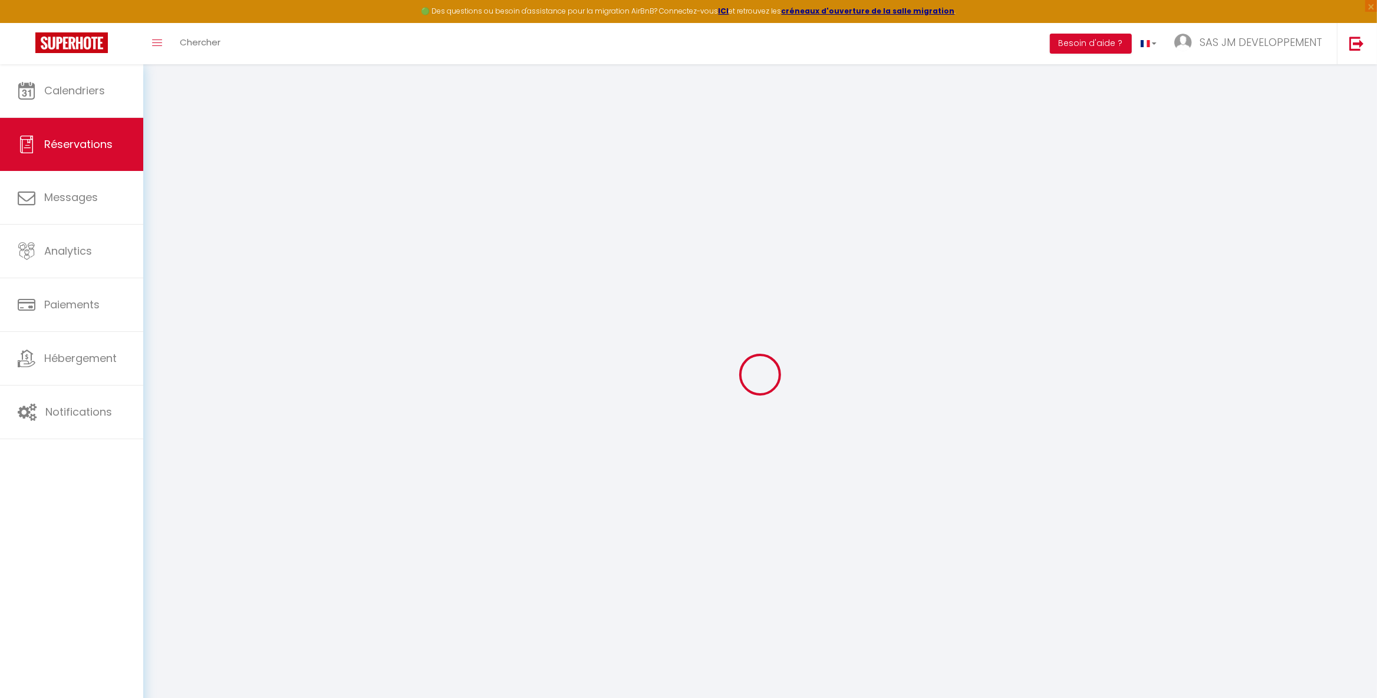
select select
type input "15.13"
select select
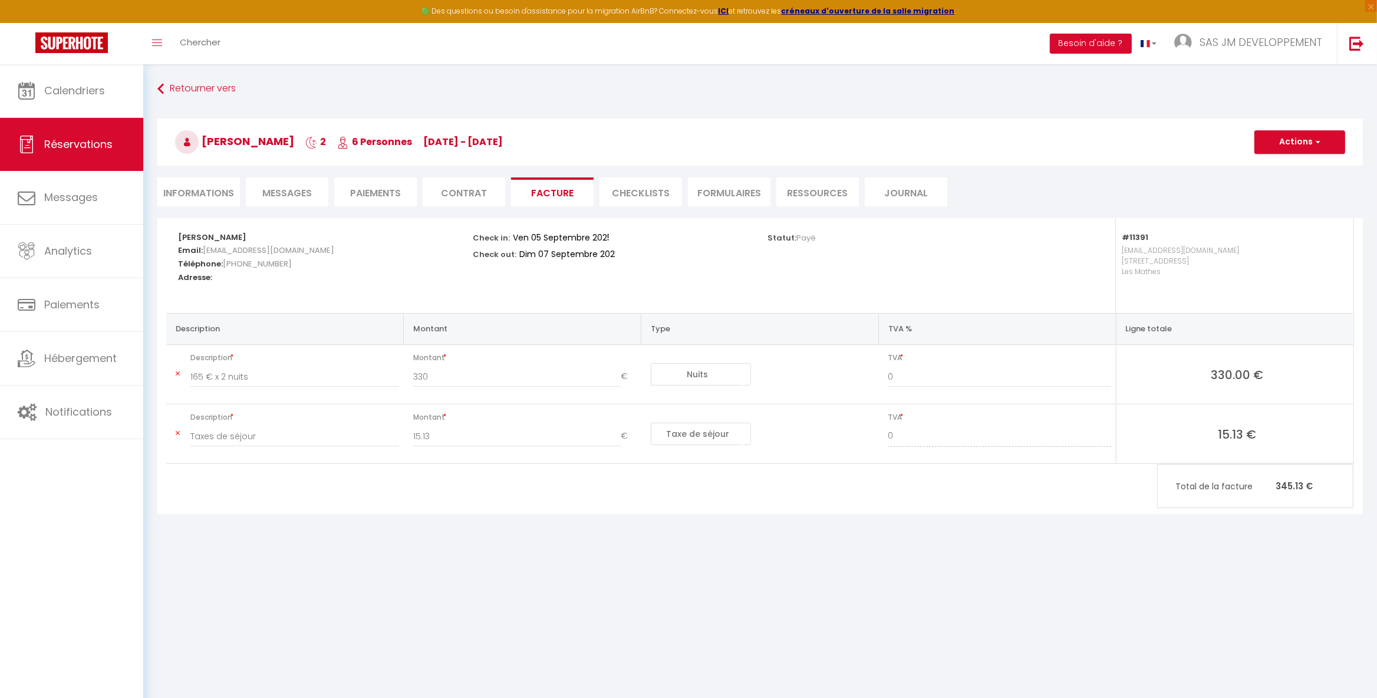
select select
click at [215, 191] on li "Informations" at bounding box center [198, 191] width 83 height 29
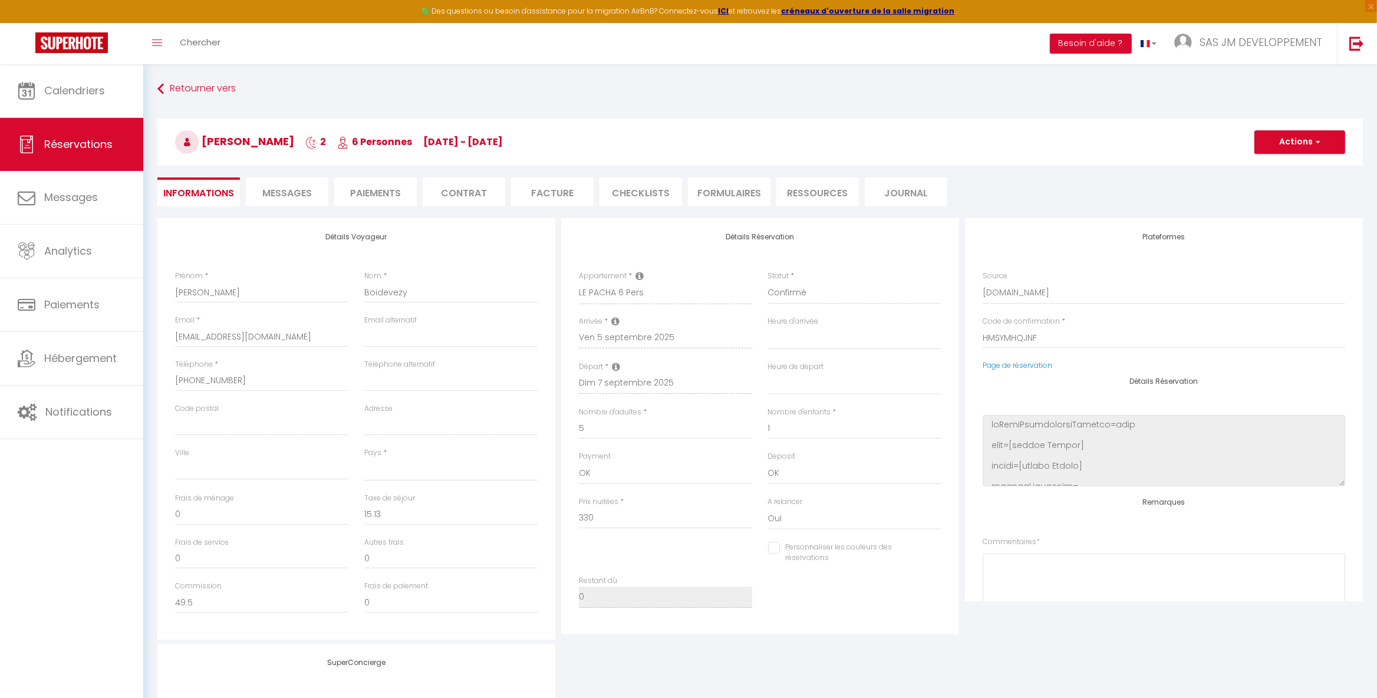
select select
click at [88, 91] on span "Calendriers" at bounding box center [74, 90] width 61 height 15
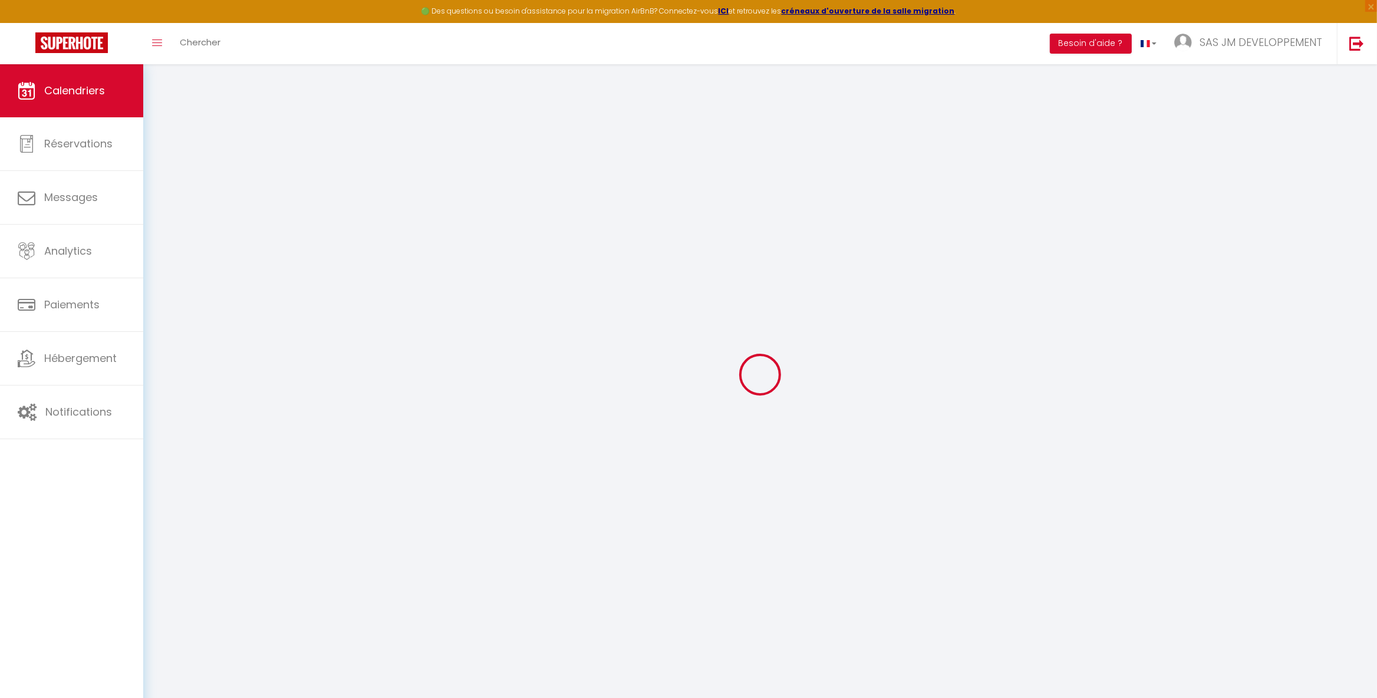
select select
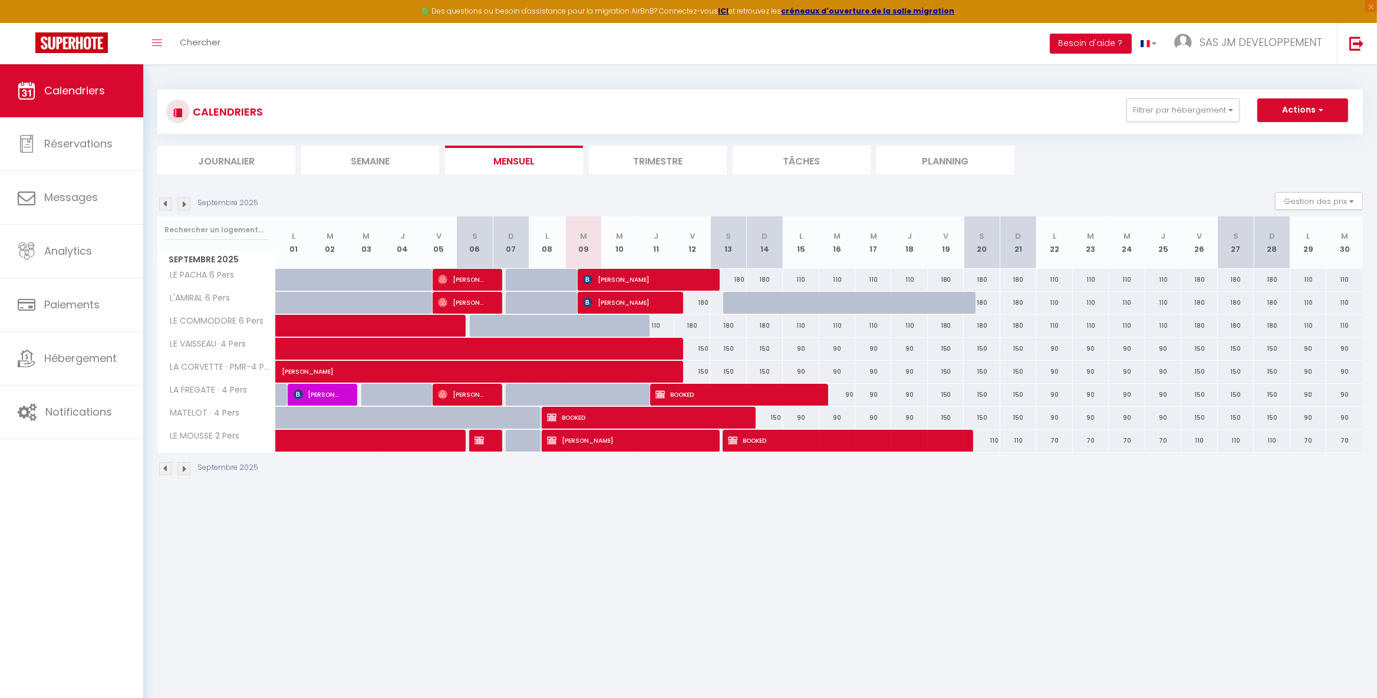
click at [468, 300] on span "[PERSON_NAME]" at bounding box center [462, 302] width 48 height 22
select select "OK"
select select "0"
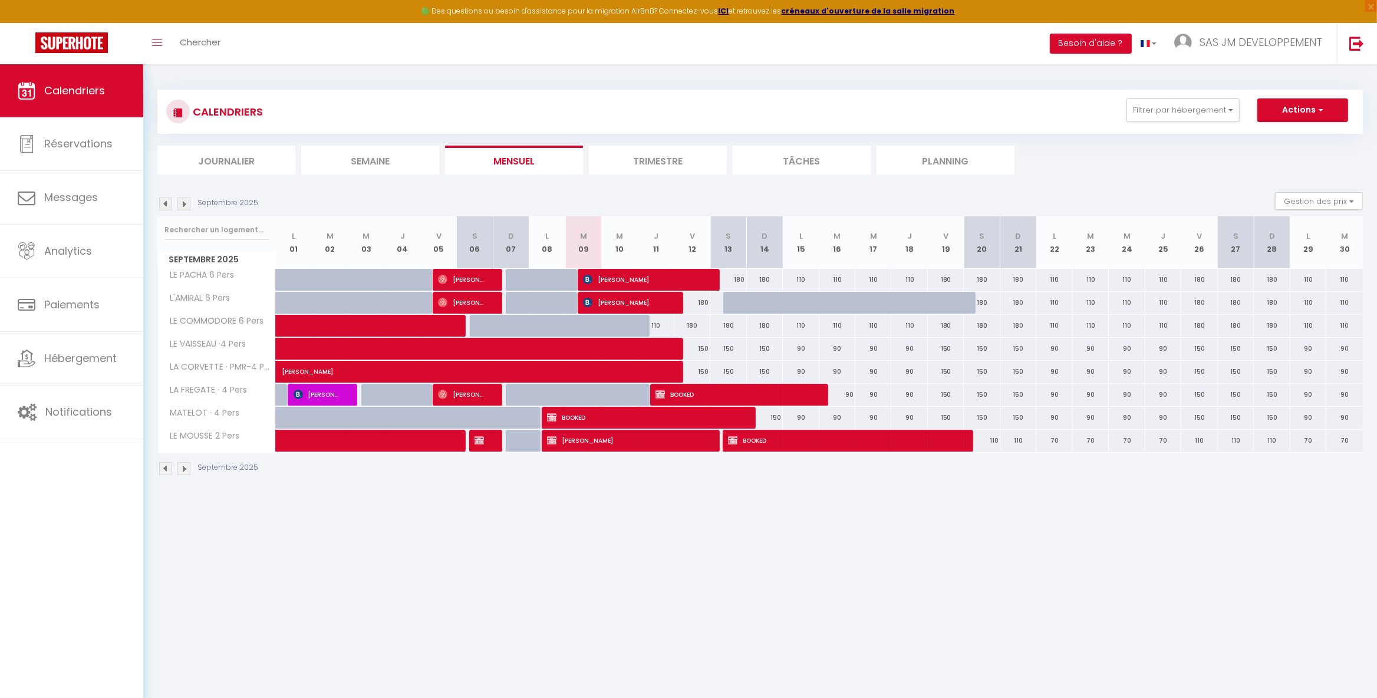
select select "1"
select select
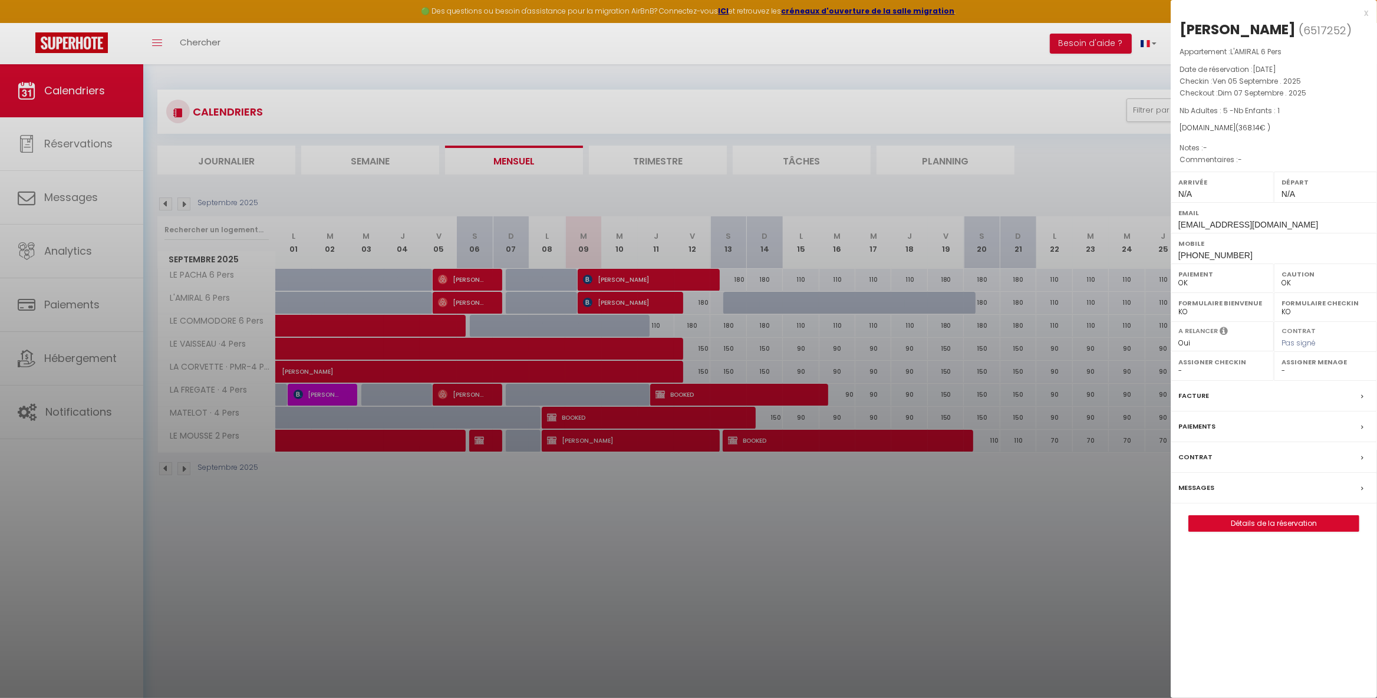
click at [1229, 394] on div "Facture" at bounding box center [1274, 396] width 206 height 31
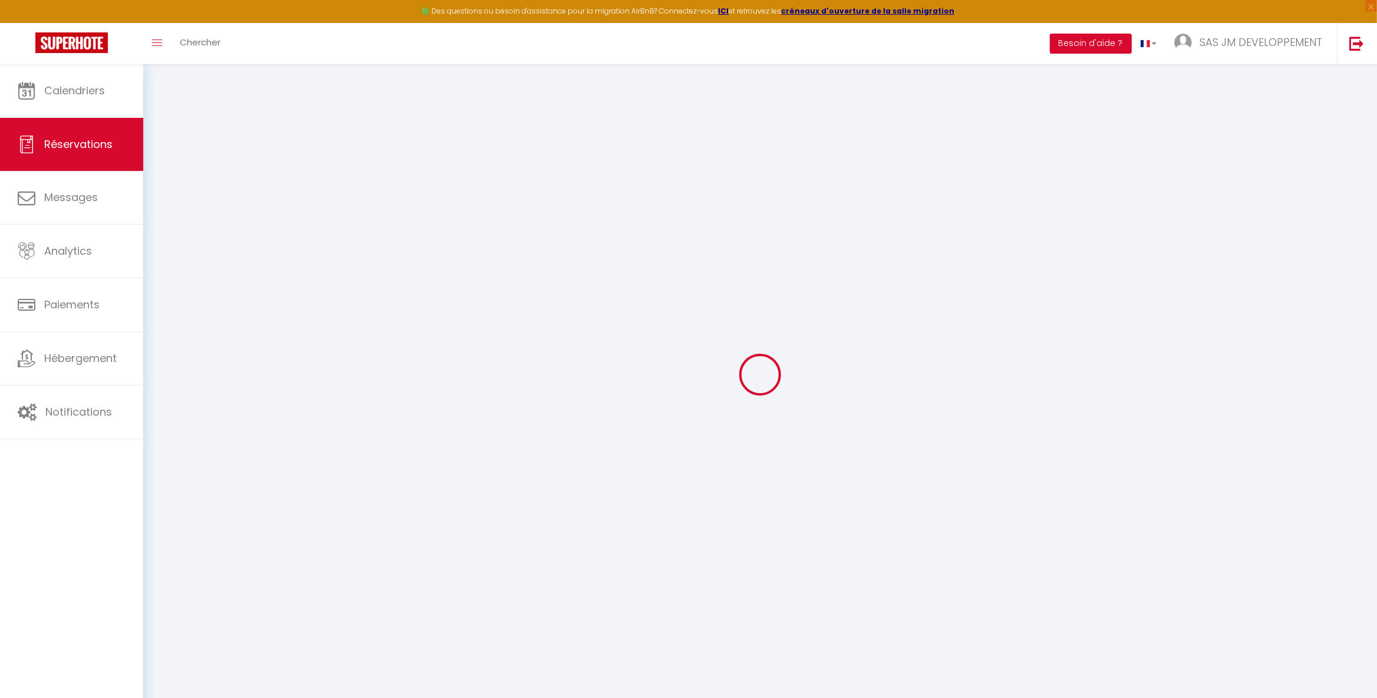
select select
checkbox input "false"
select select
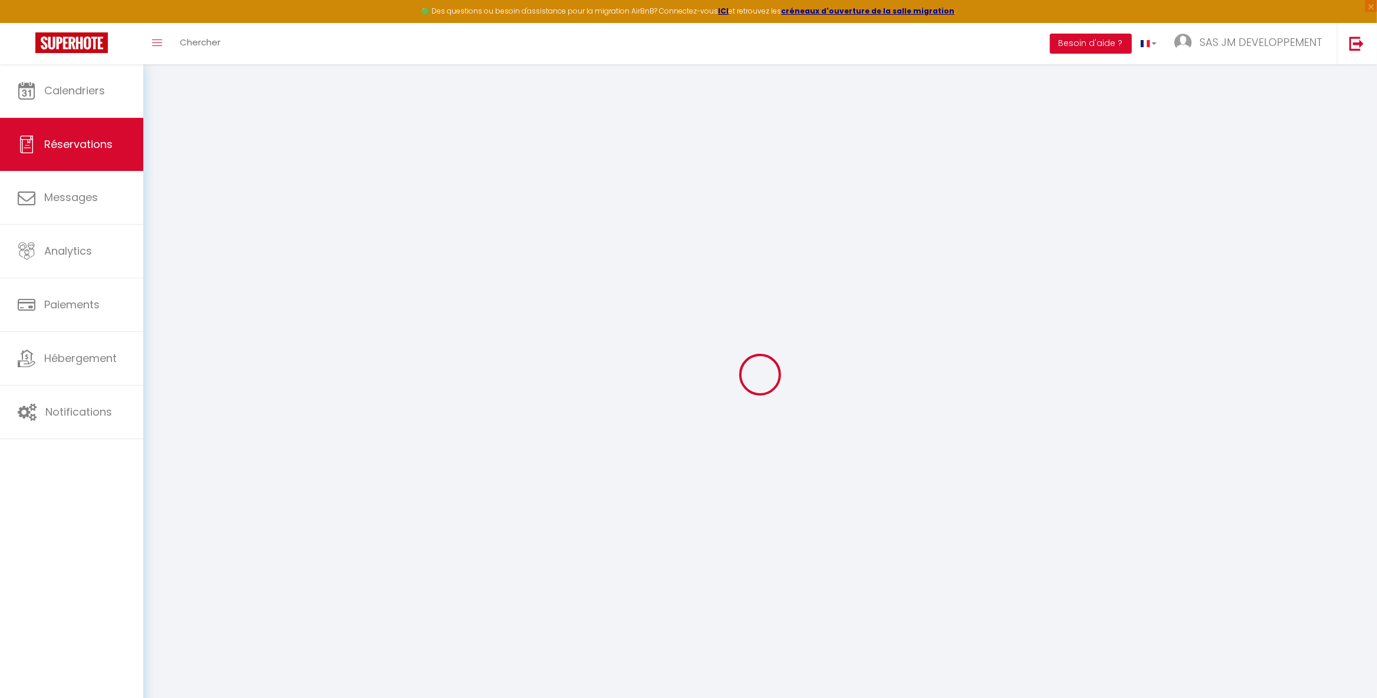
select select
checkbox input "false"
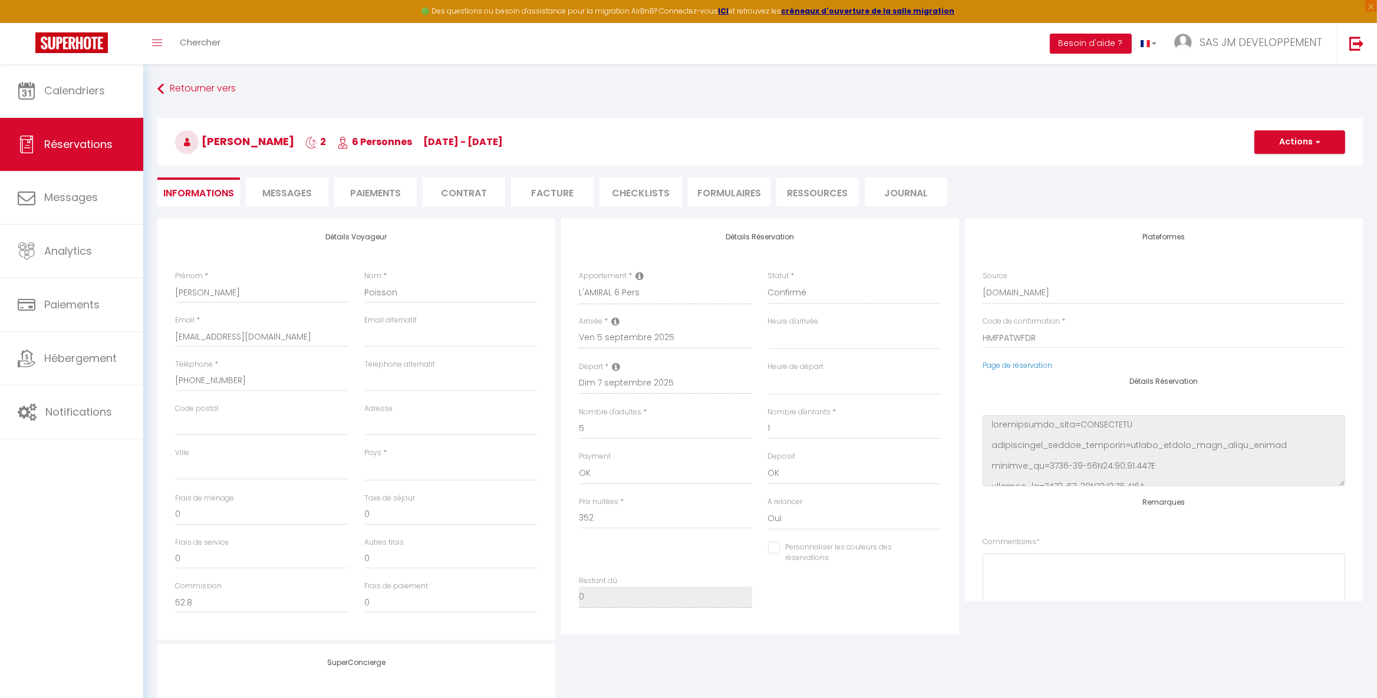
select select
checkbox input "false"
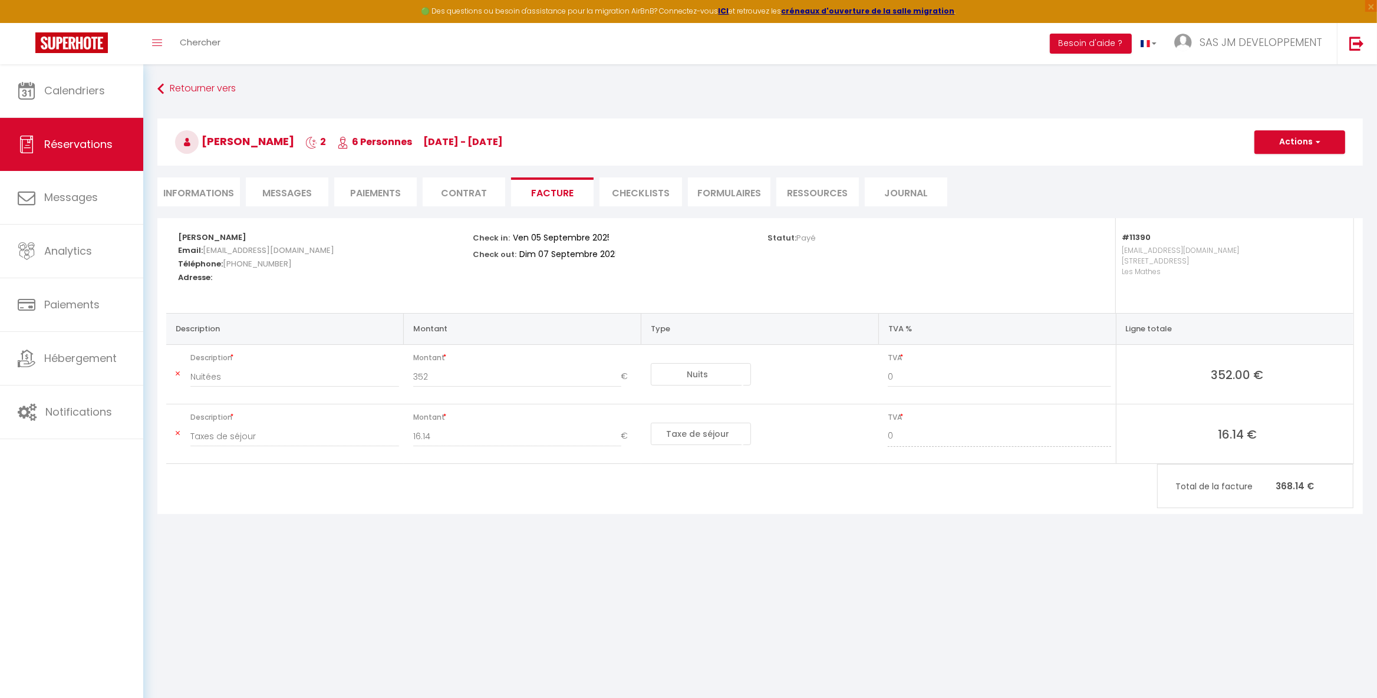
click at [212, 144] on span "Fanny Poisson" at bounding box center [234, 141] width 119 height 15
click at [211, 195] on li "Informations" at bounding box center [198, 191] width 83 height 29
select select
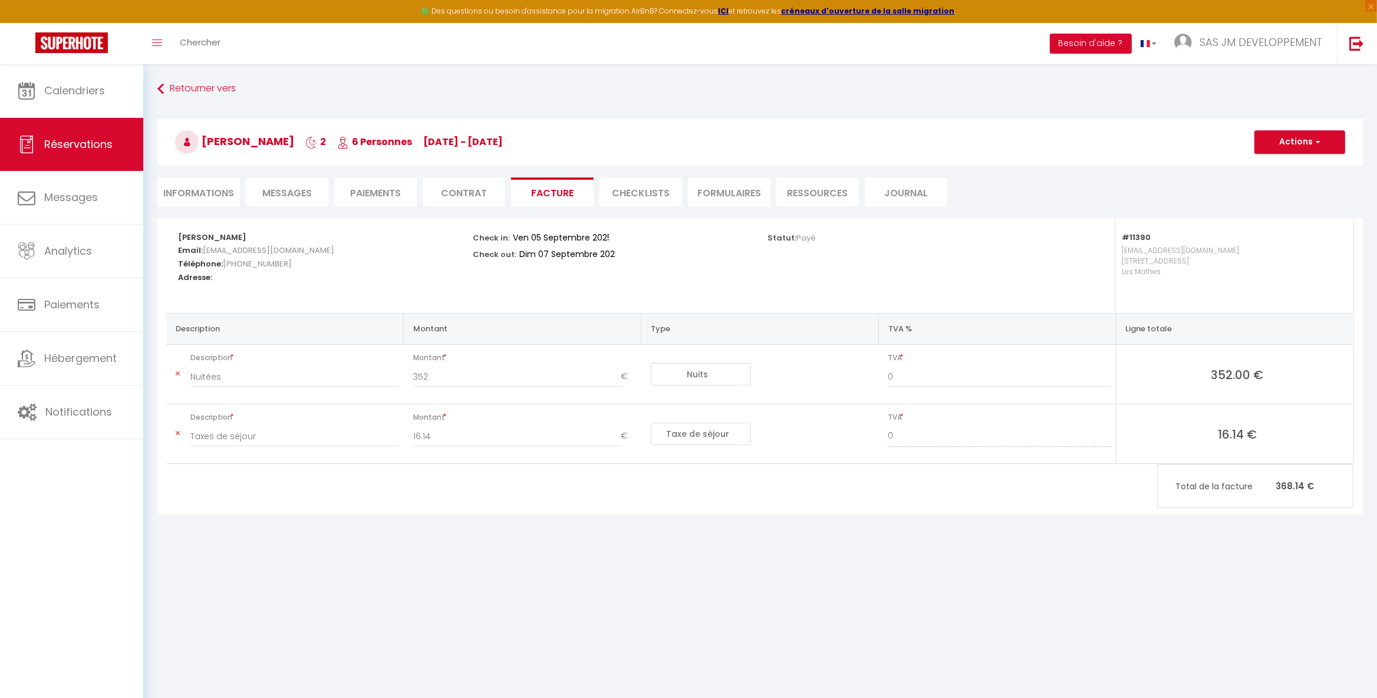
select select
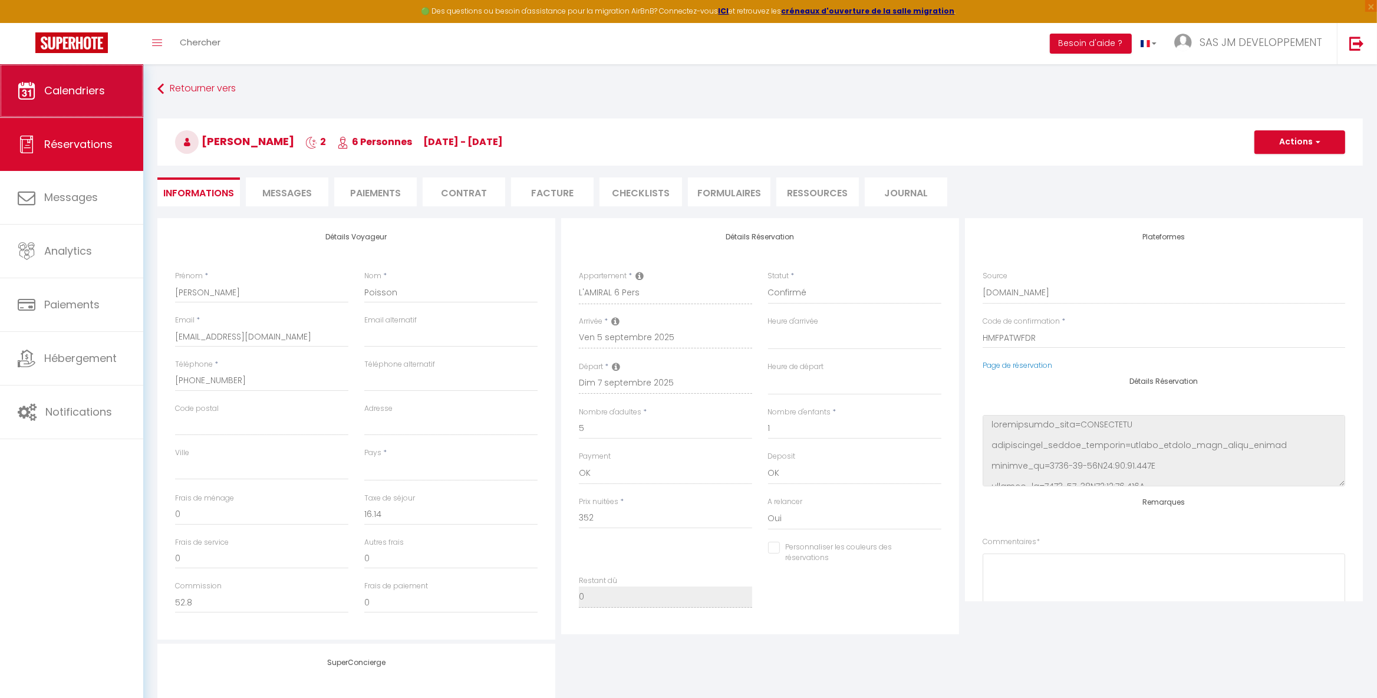
click at [94, 99] on link "Calendriers" at bounding box center [71, 90] width 143 height 53
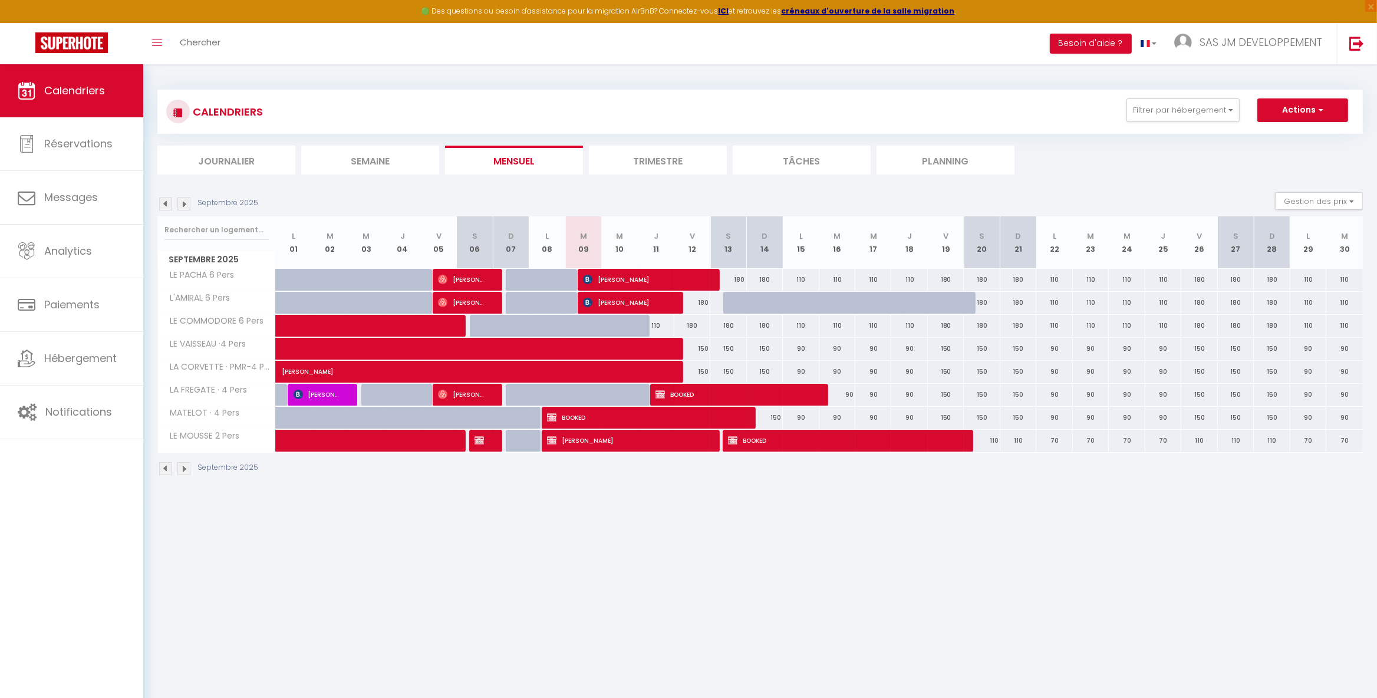
click at [163, 465] on img at bounding box center [165, 468] width 13 height 13
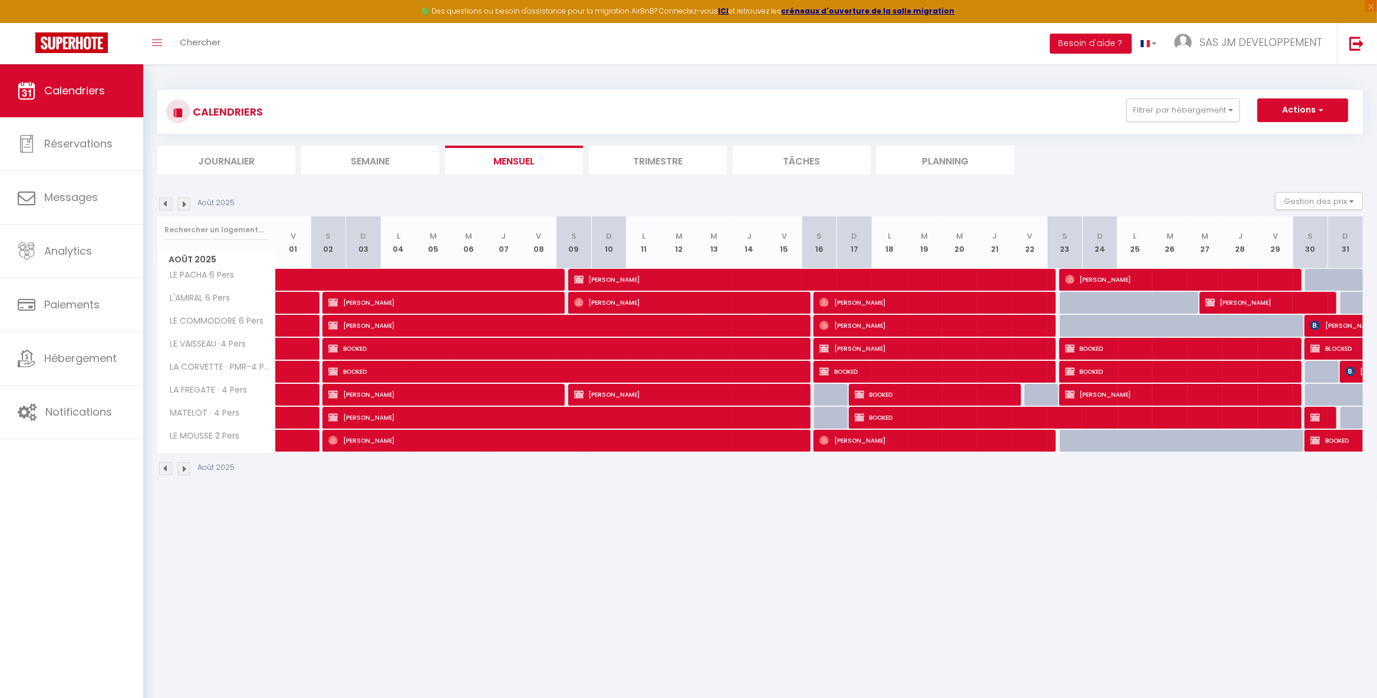
click at [182, 471] on img at bounding box center [183, 468] width 13 height 13
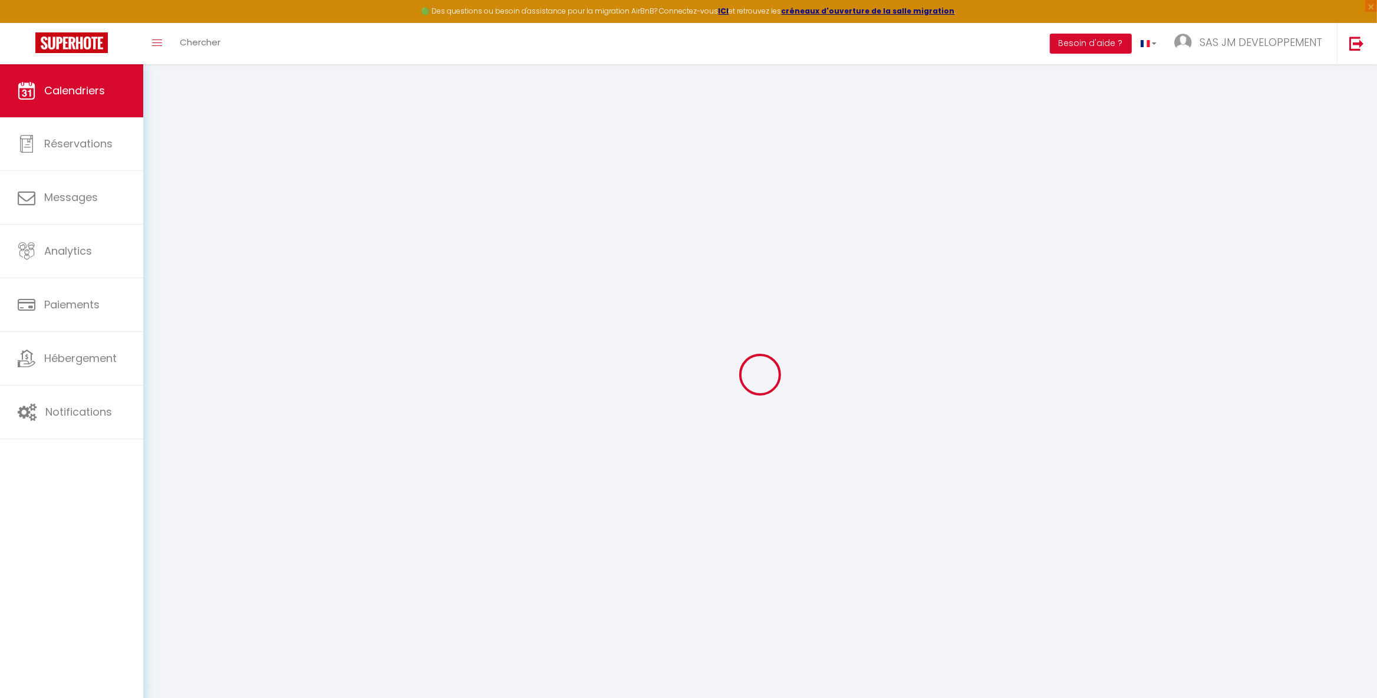
select select
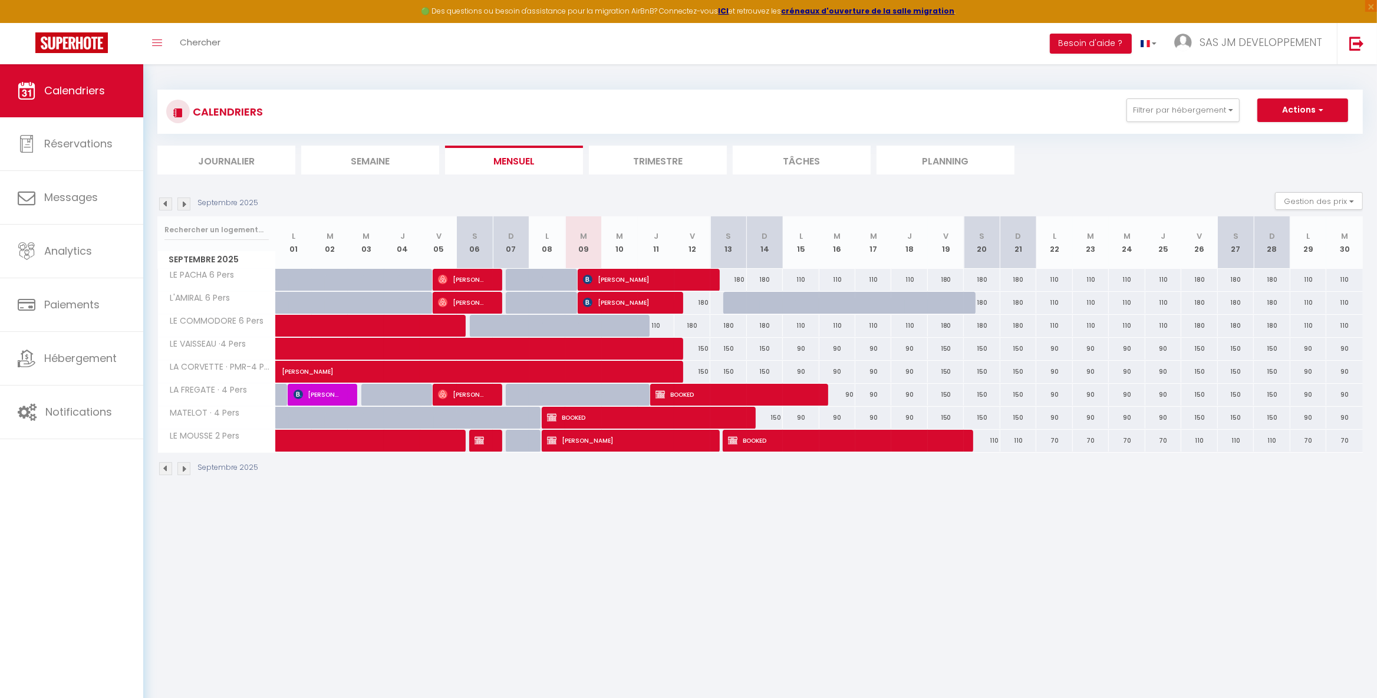
click at [318, 396] on span "[PERSON_NAME]" at bounding box center [318, 394] width 48 height 22
select select "OK"
select select "KO"
select select "0"
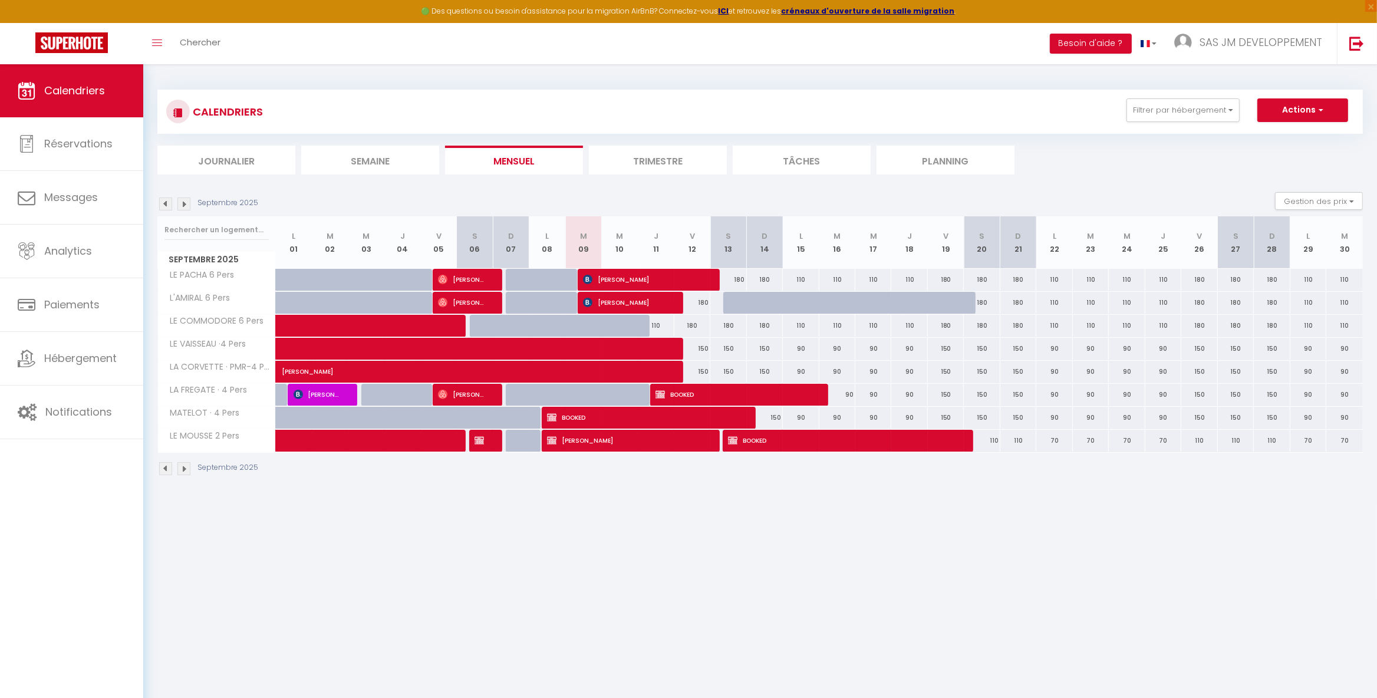
select select "1"
select select
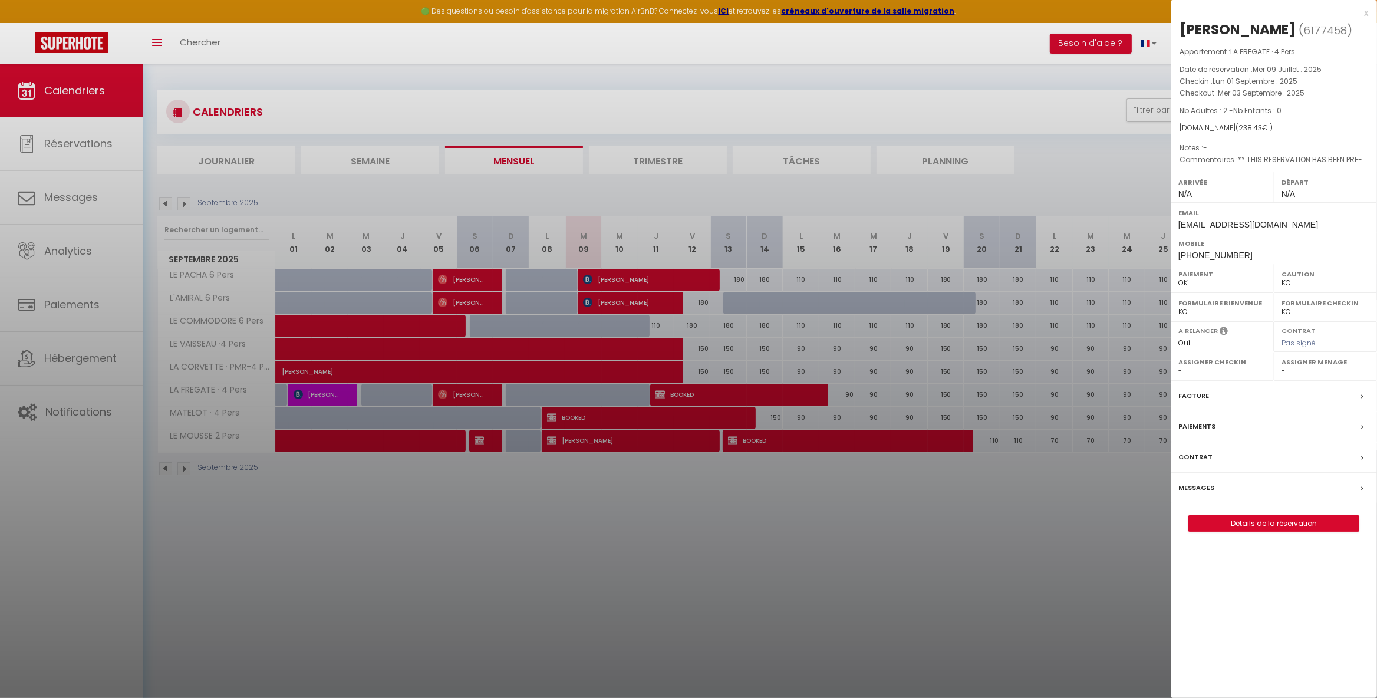
click at [1209, 412] on div "Facture" at bounding box center [1274, 396] width 206 height 31
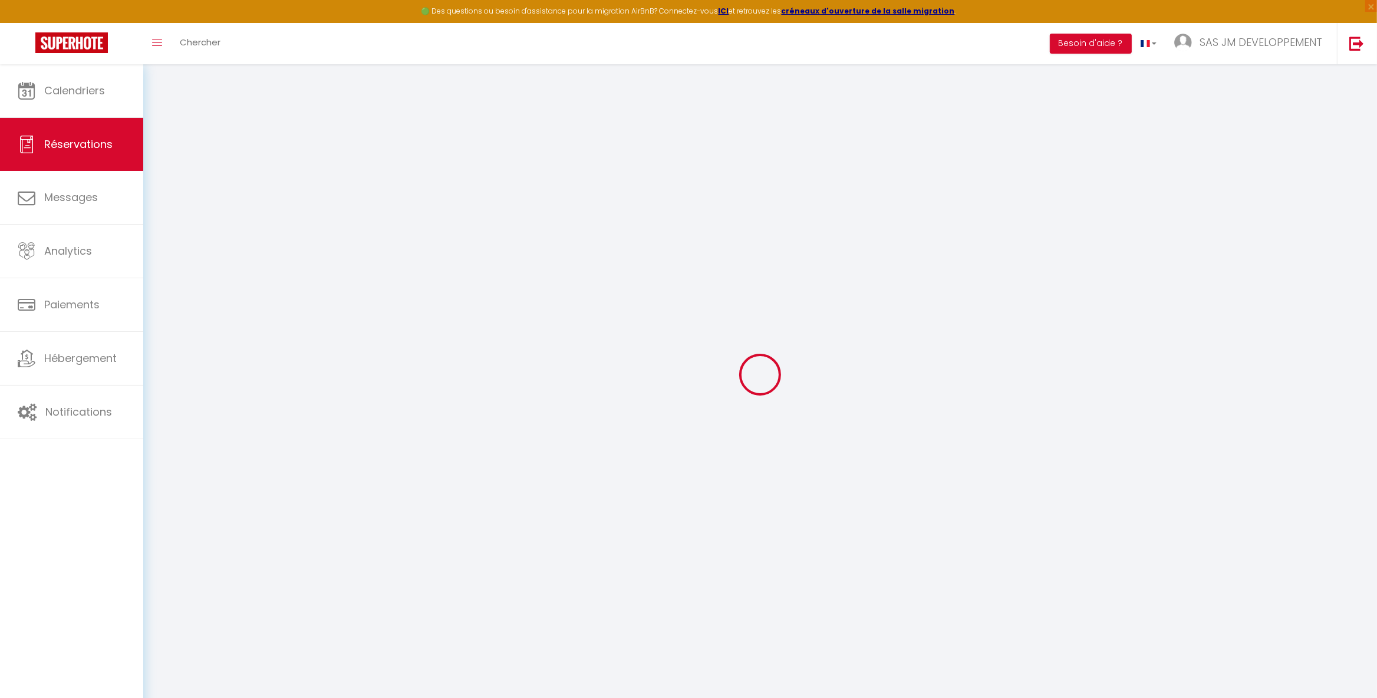
select select
checkbox input "false"
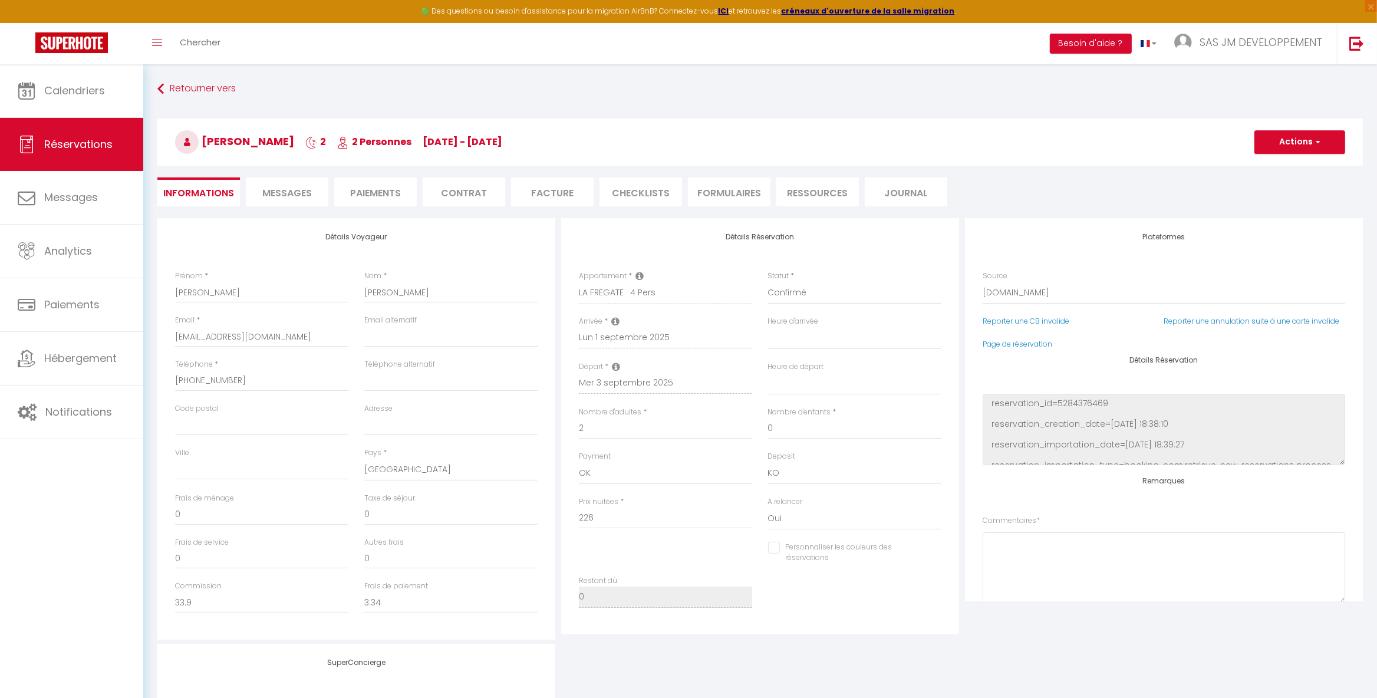
select select
checkbox input "false"
select select
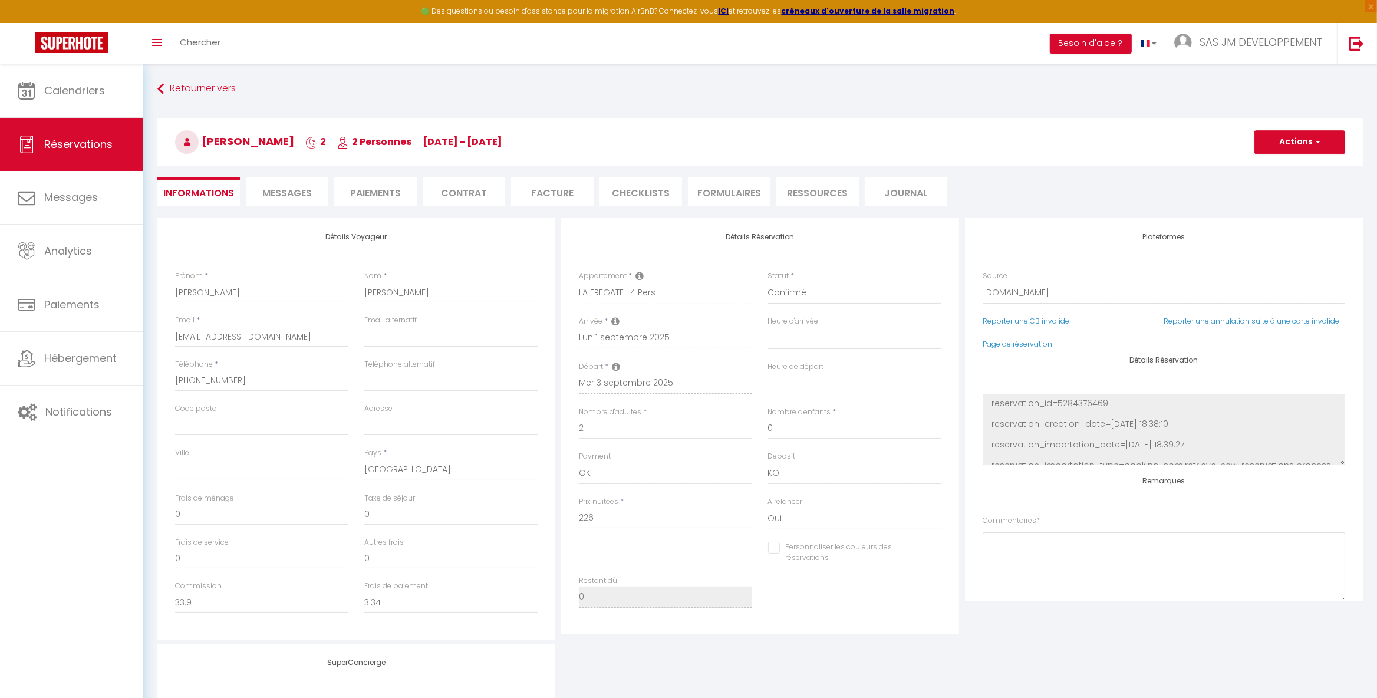
checkbox input "false"
type textarea "** THIS RESERVATION HAS BEEN PRE-PAID ** Approximate time of arrival: between 1…"
type input "12.43"
select select
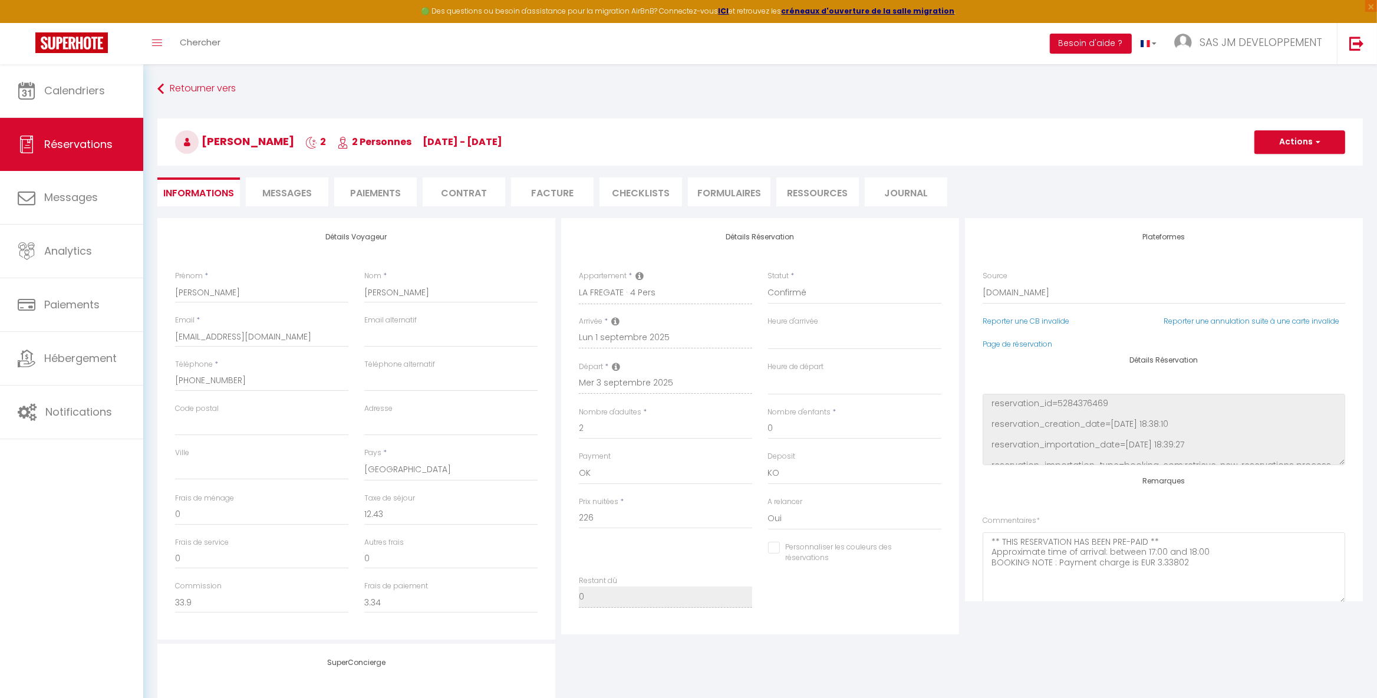
select select
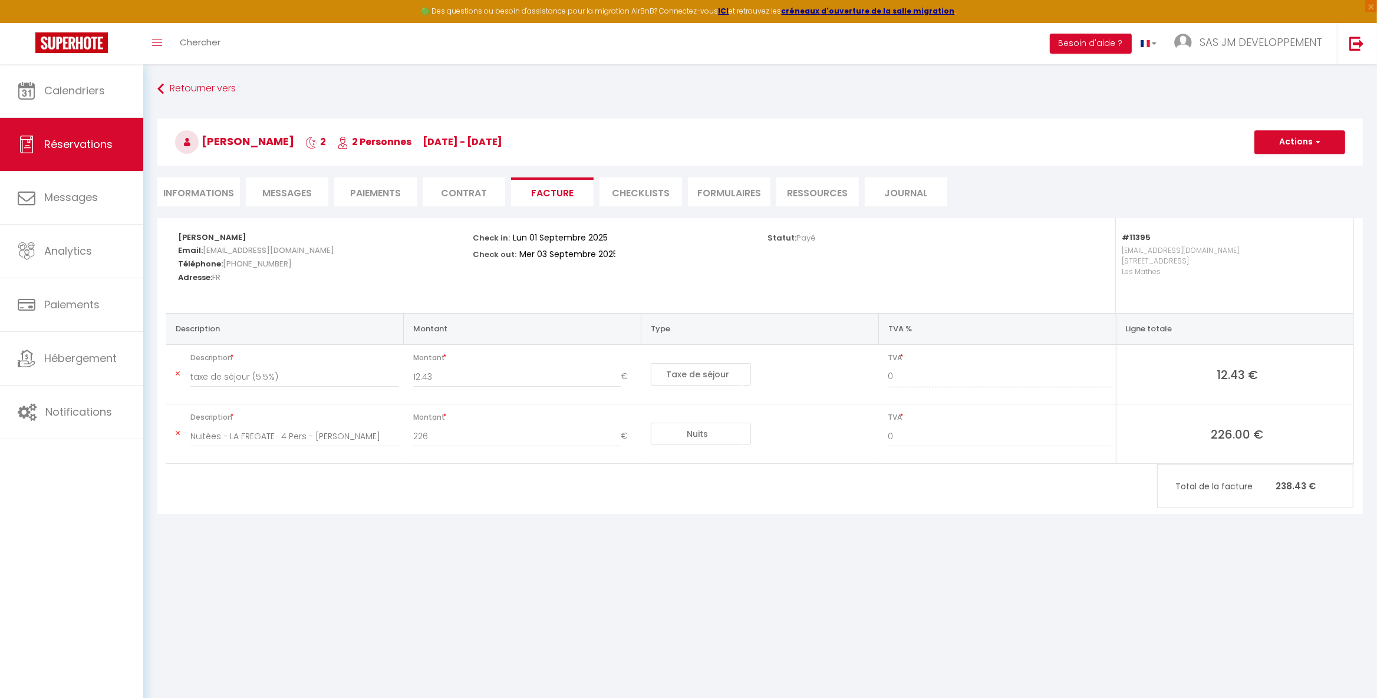
click at [202, 188] on li "Informations" at bounding box center [198, 191] width 83 height 29
select select
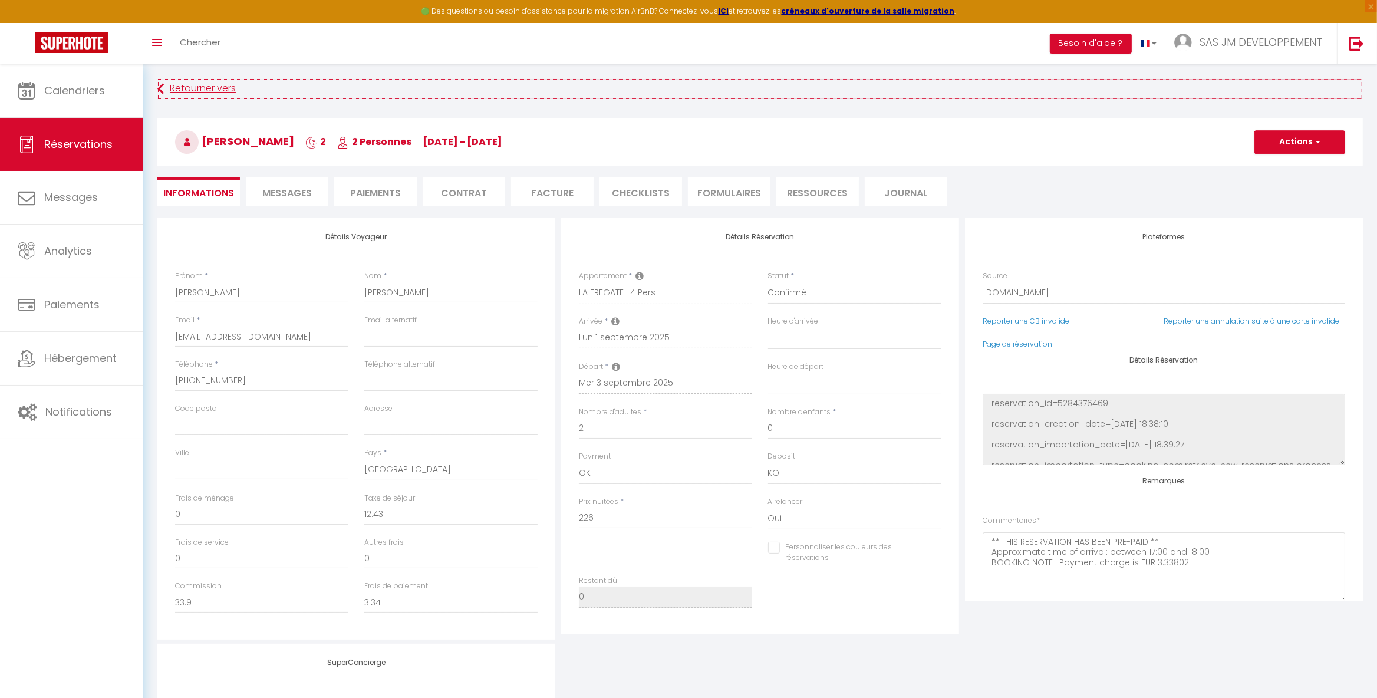
click at [162, 86] on icon at bounding box center [160, 88] width 6 height 21
